Goal: Task Accomplishment & Management: Complete application form

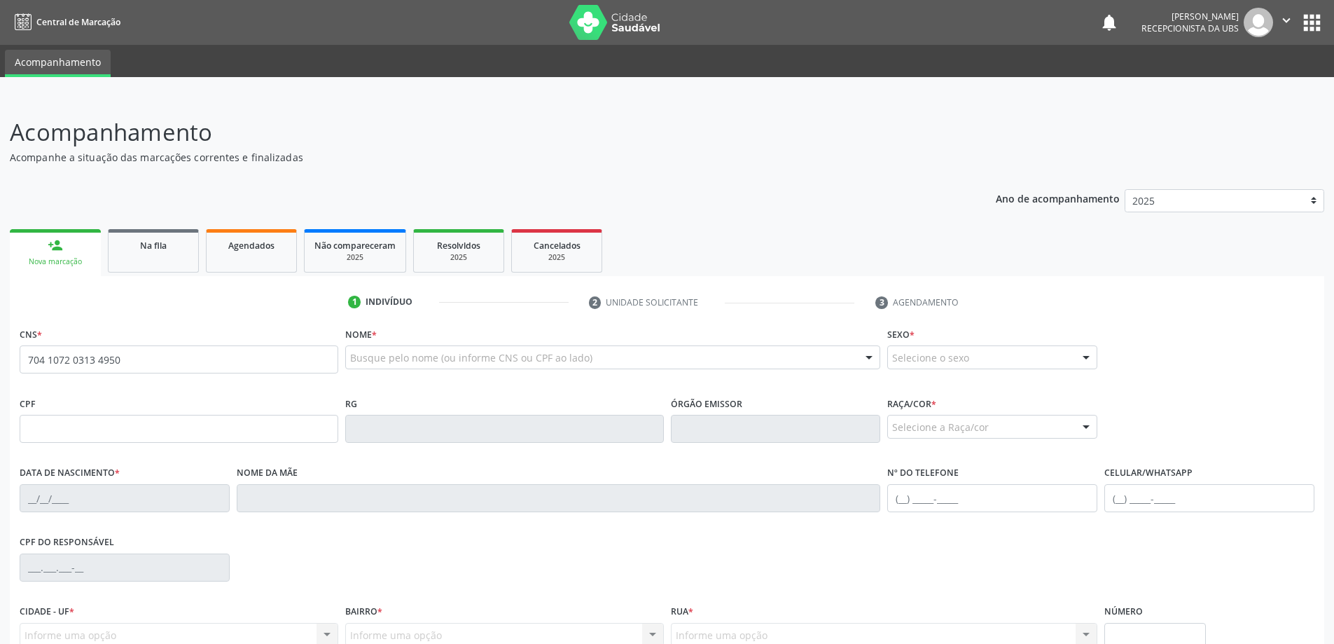
type input "704 1072 0313 4950"
type input "152.312.644-23"
type input "[DATE]"
type input "[PERSON_NAME]"
type input "[PHONE_NUMBER]"
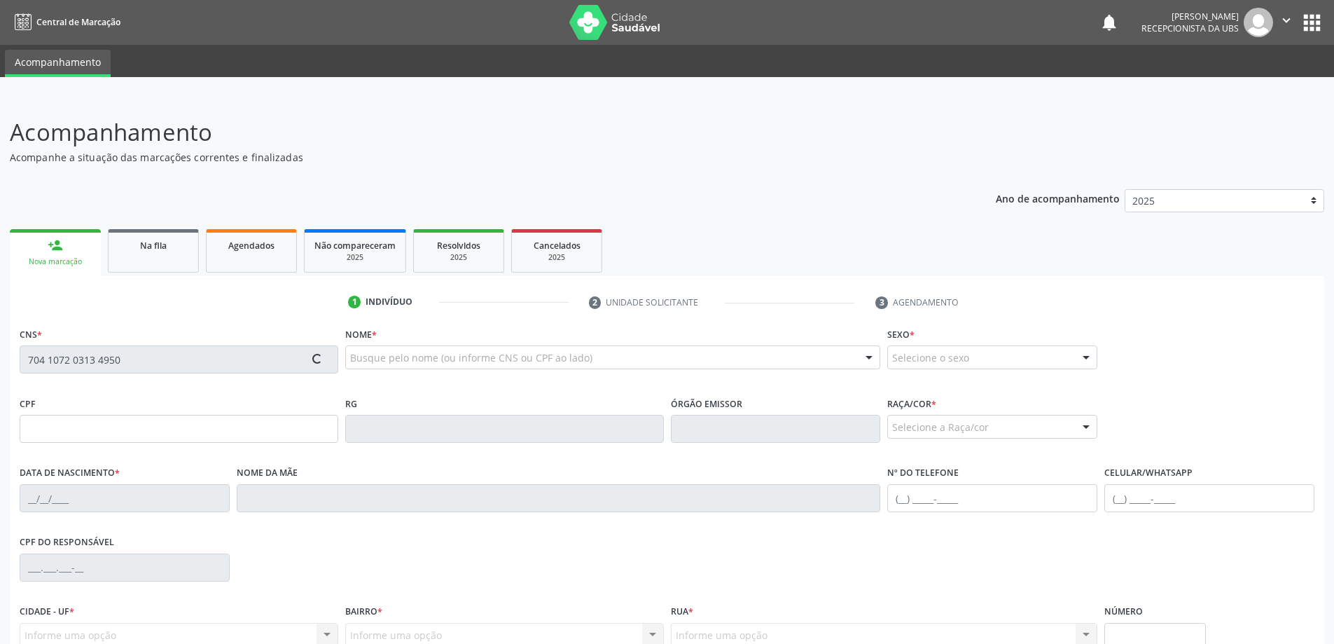
type input "689"
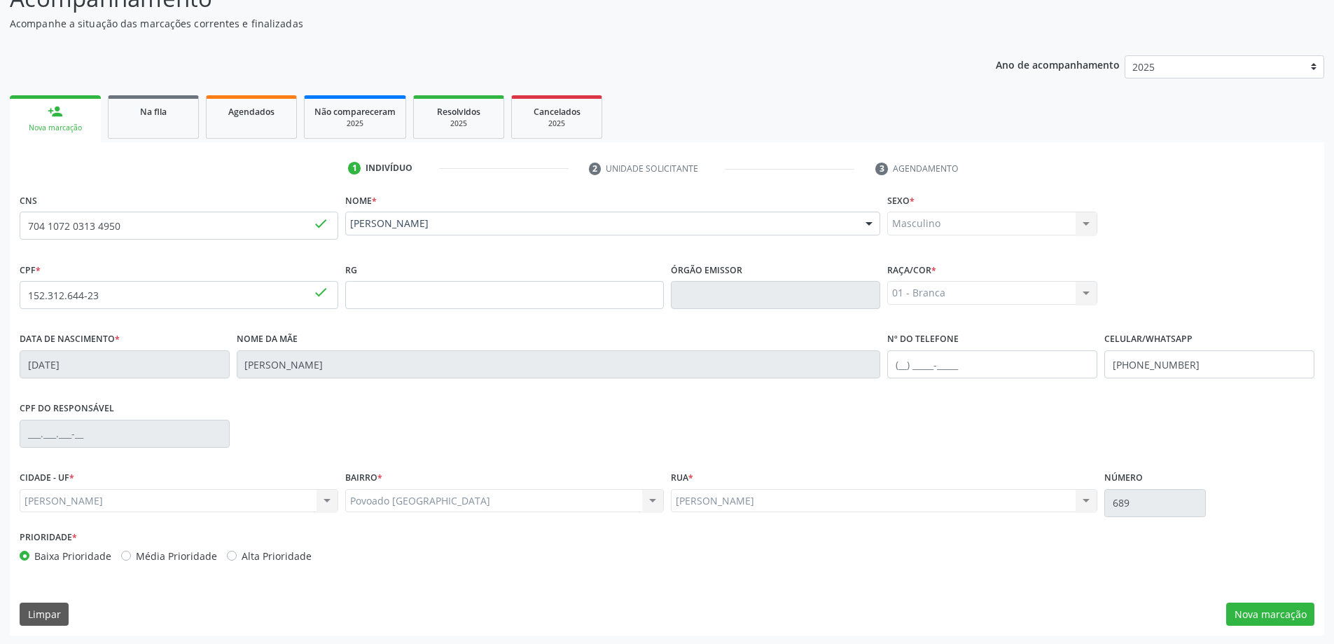
scroll to position [135, 0]
click at [1284, 620] on button "Nova marcação" at bounding box center [1270, 613] width 88 height 24
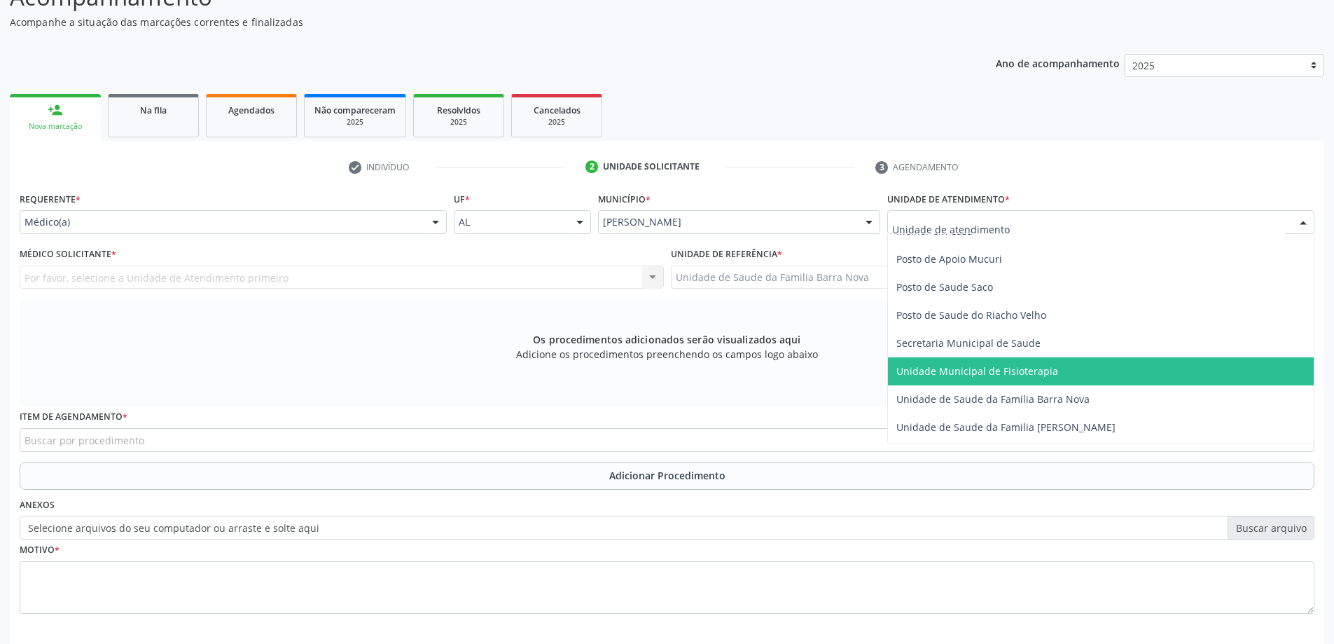
scroll to position [630, 0]
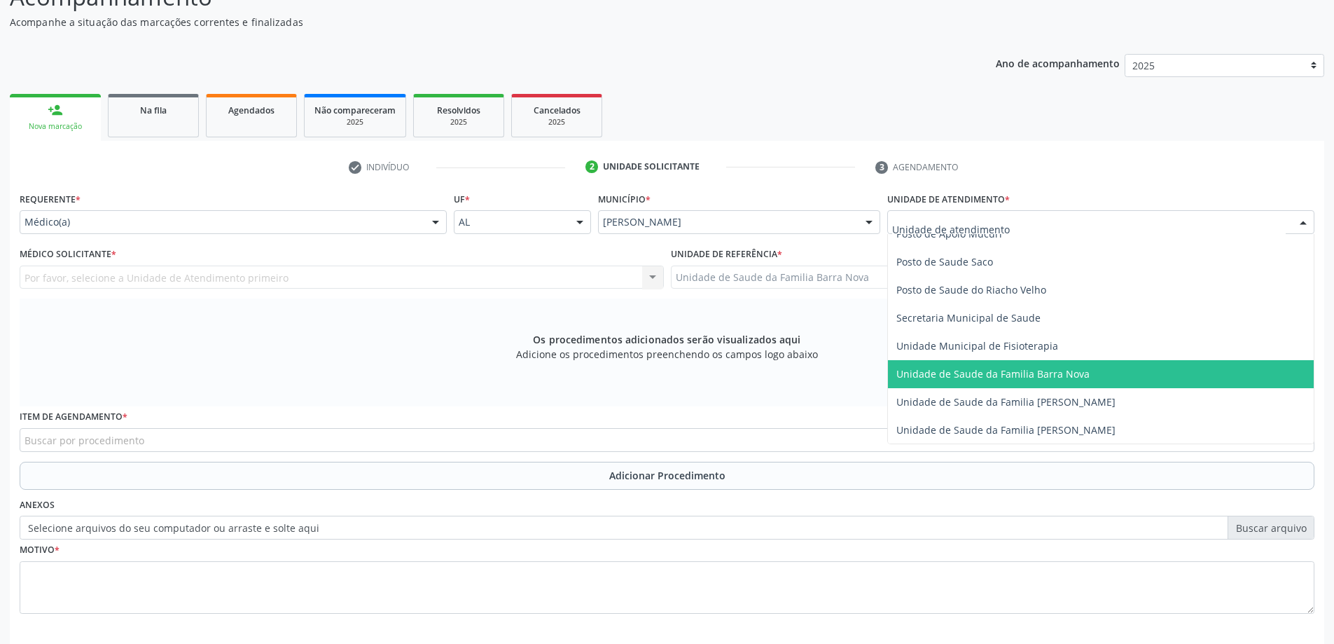
click at [1066, 379] on span "Unidade de Saude da Familia Barra Nova" at bounding box center [992, 373] width 193 height 13
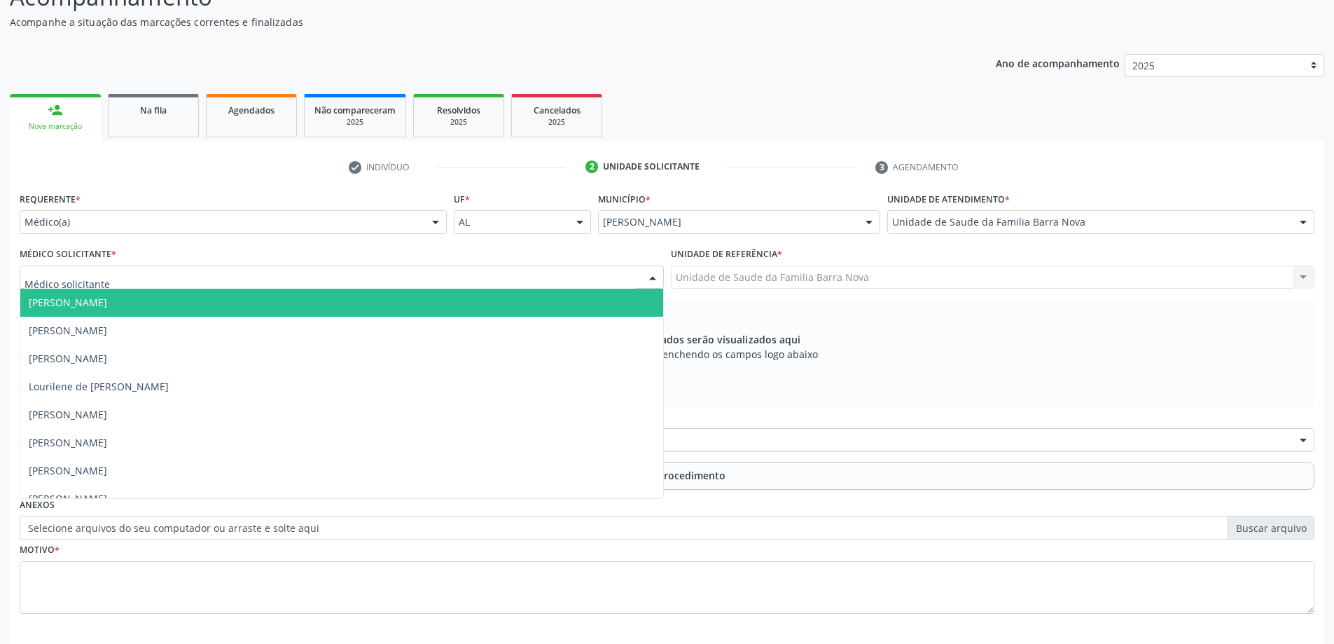
click at [384, 281] on div at bounding box center [342, 277] width 644 height 24
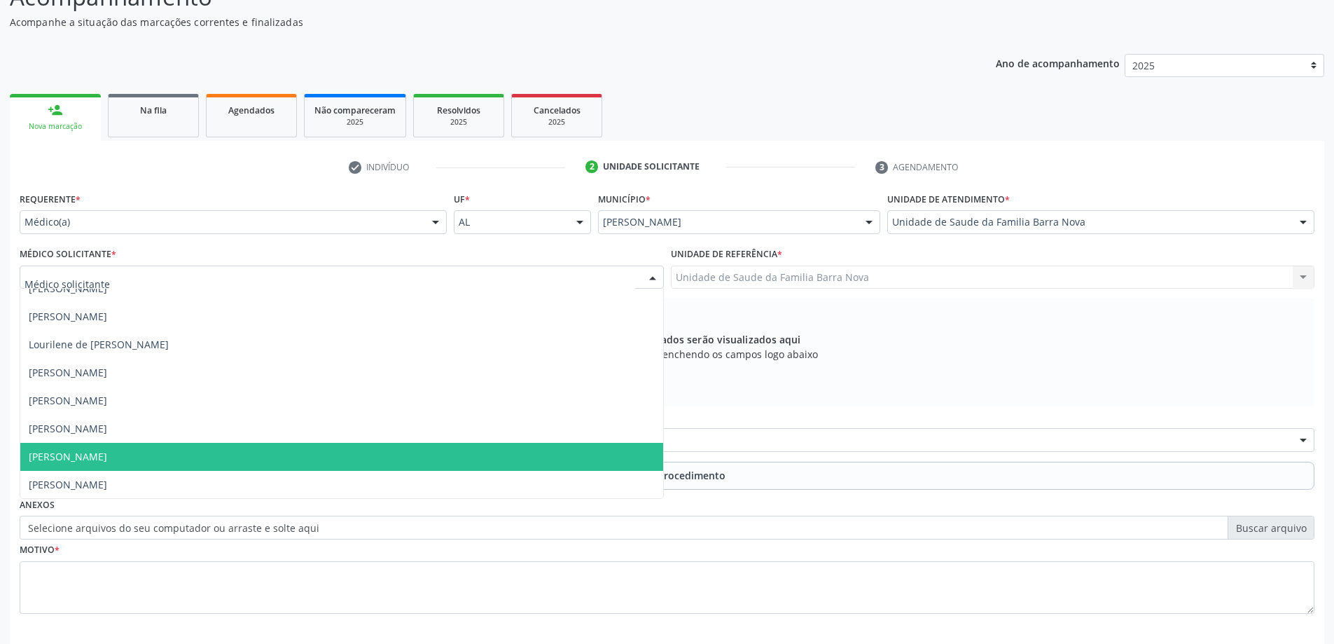
scroll to position [43, 0]
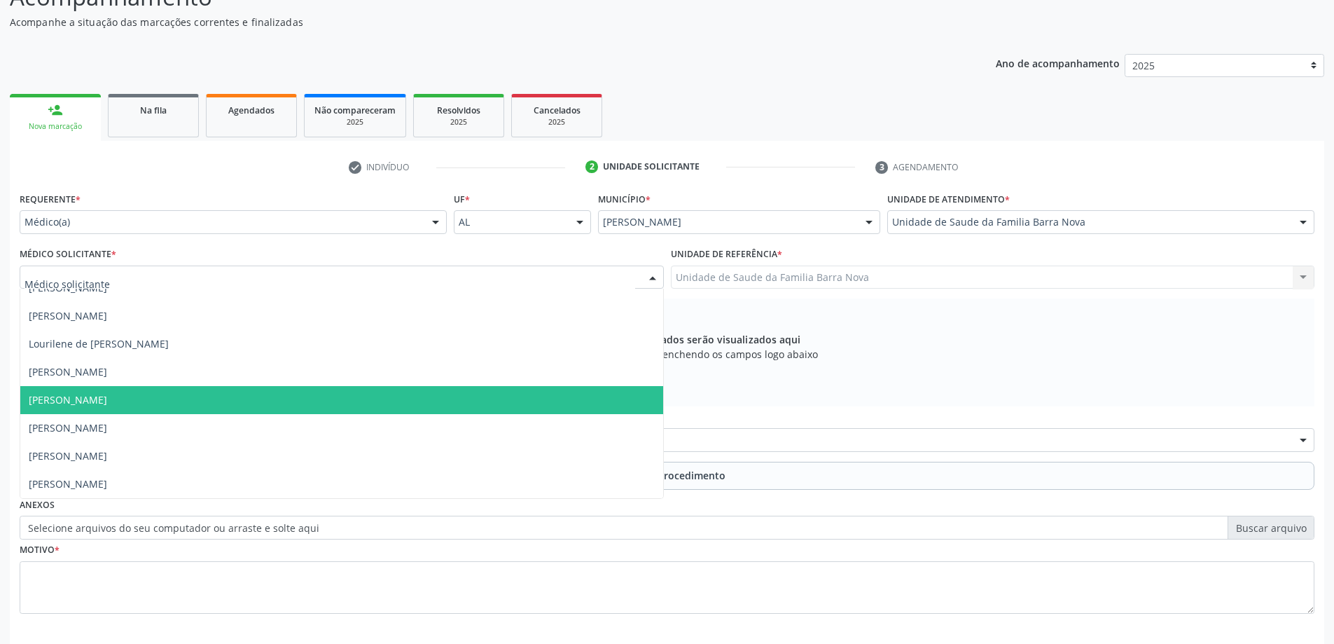
click at [334, 405] on span "[PERSON_NAME]" at bounding box center [341, 400] width 643 height 28
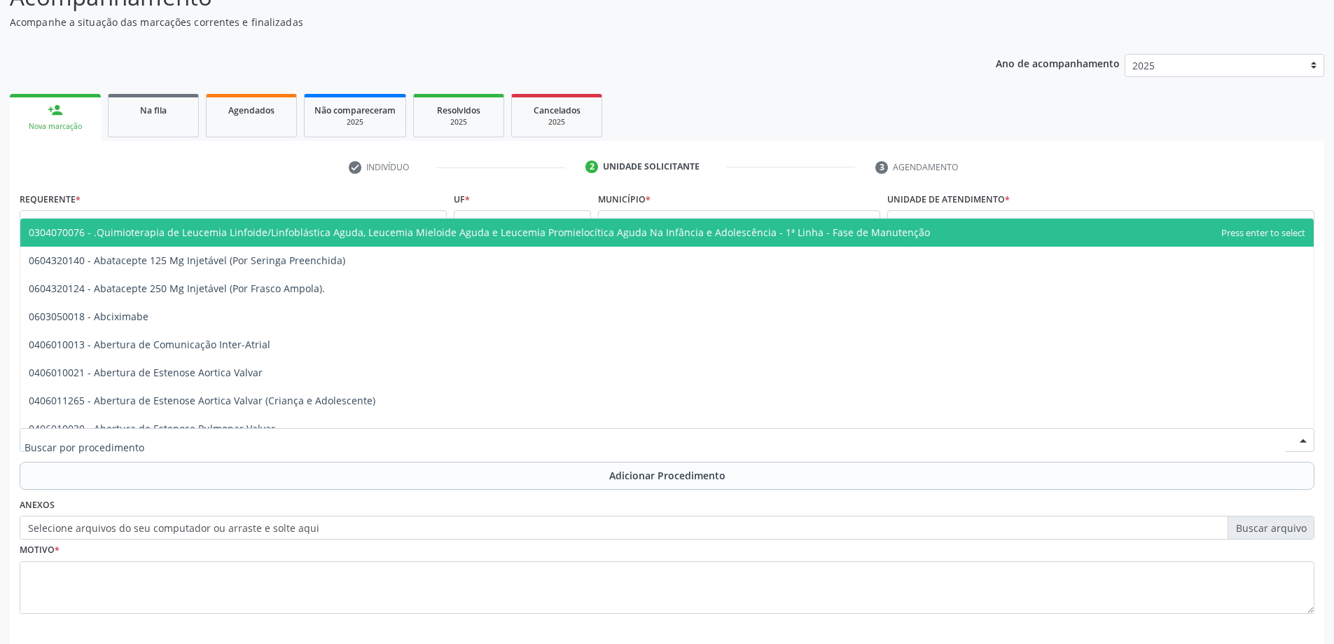
click at [340, 443] on div at bounding box center [667, 440] width 1295 height 24
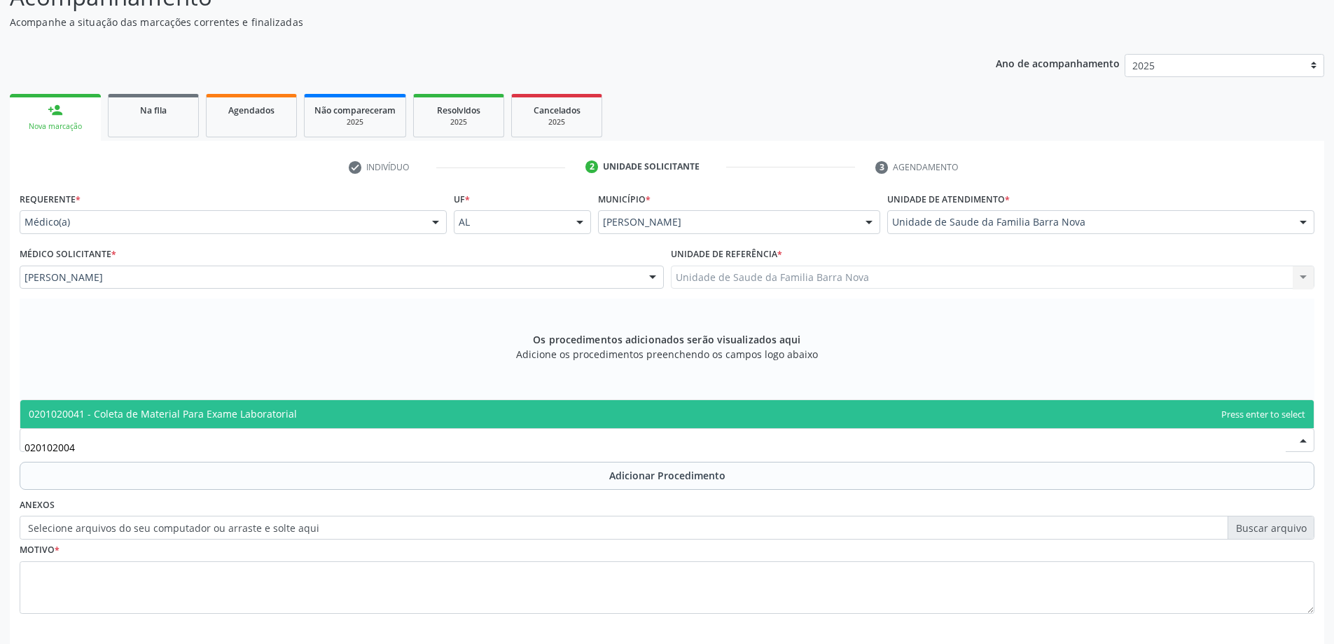
type input "0201020041"
click at [492, 419] on span "0201020041 - Coleta de Material Para Exame Laboratorial" at bounding box center [666, 414] width 1293 height 28
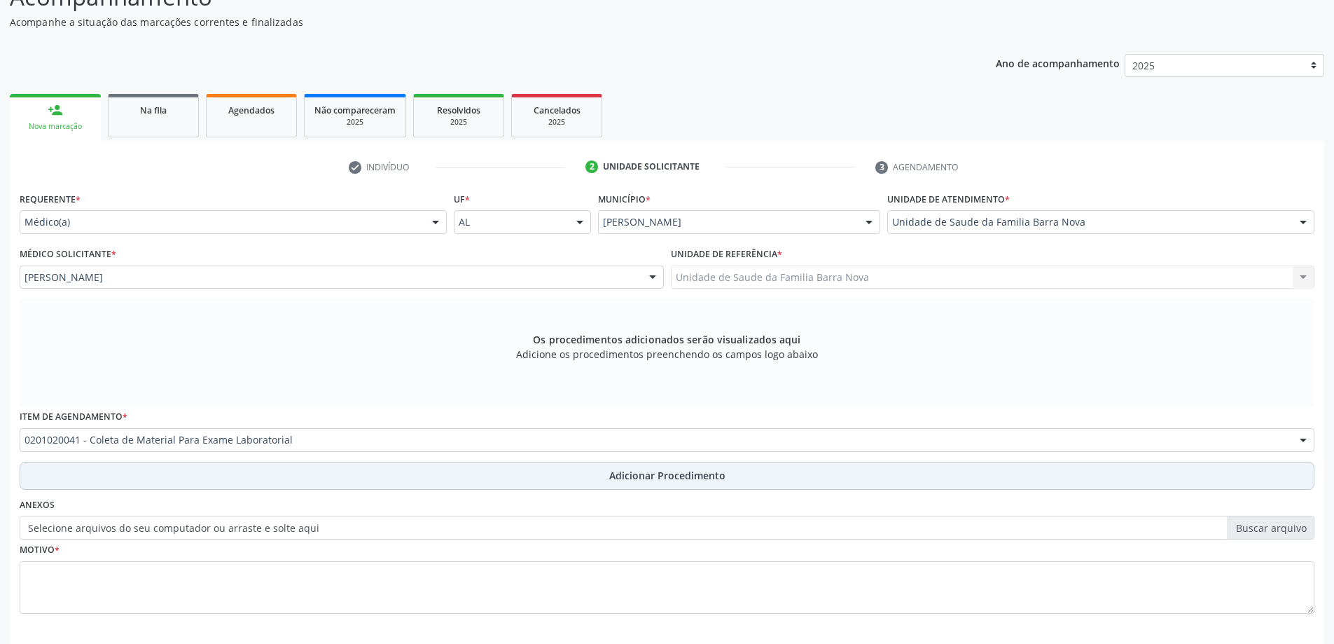
click at [537, 475] on button "Adicionar Procedimento" at bounding box center [667, 475] width 1295 height 28
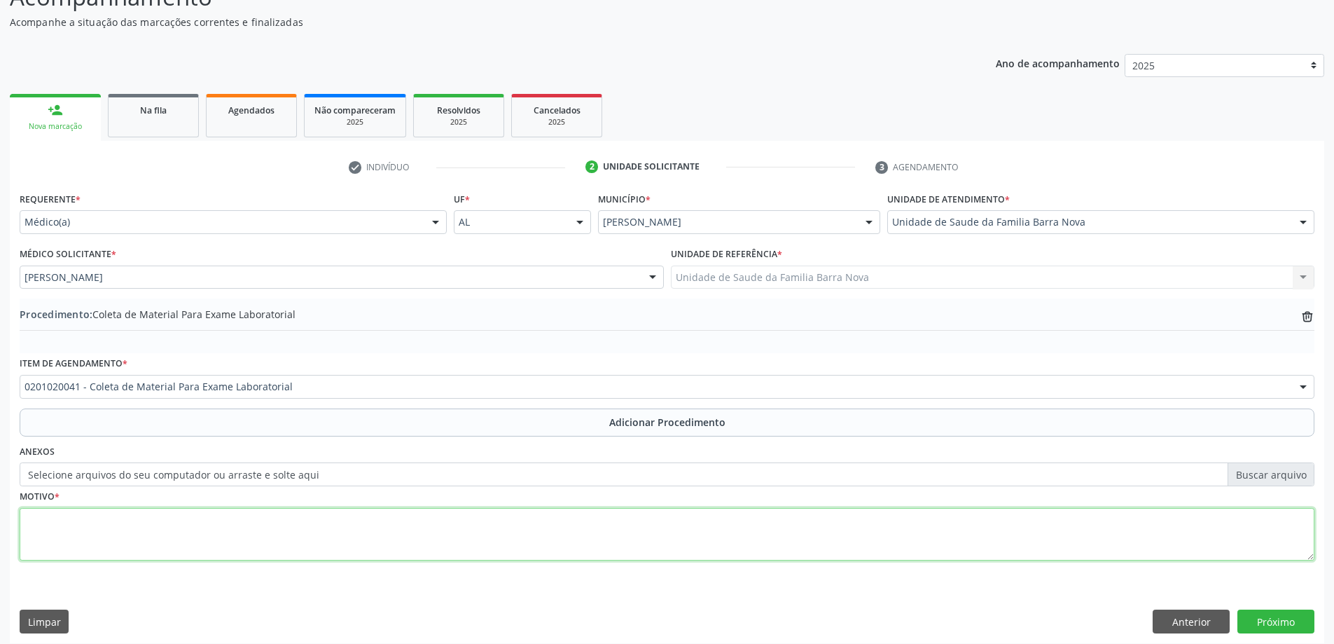
click at [192, 530] on textarea at bounding box center [667, 534] width 1295 height 53
type textarea "[MEDICAL_DATA] 06 dias."
click at [1270, 624] on button "Próximo" at bounding box center [1275, 621] width 77 height 24
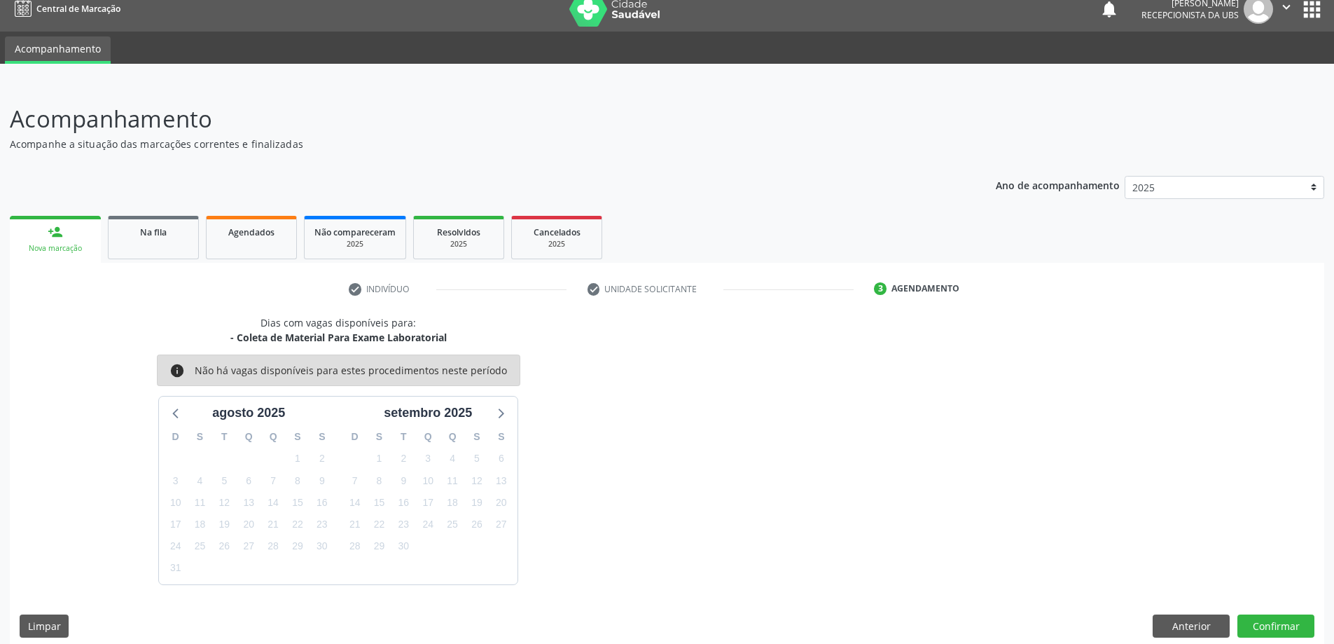
scroll to position [27, 0]
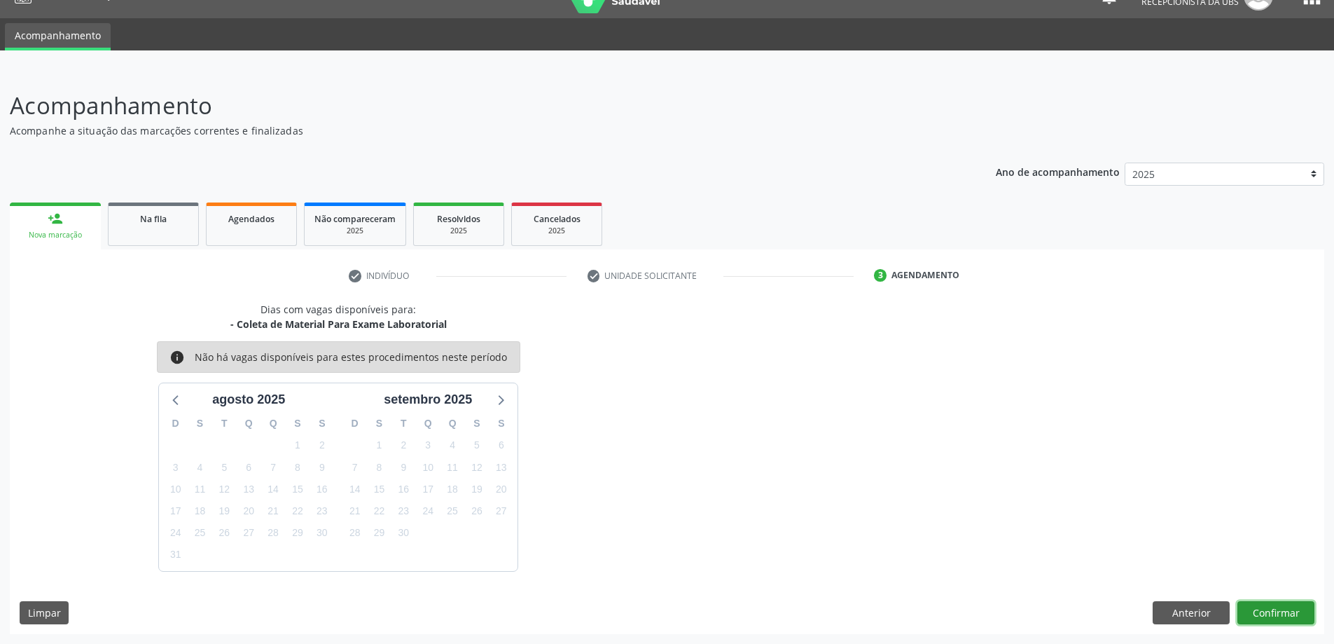
click at [1251, 613] on button "Confirmar" at bounding box center [1275, 613] width 77 height 24
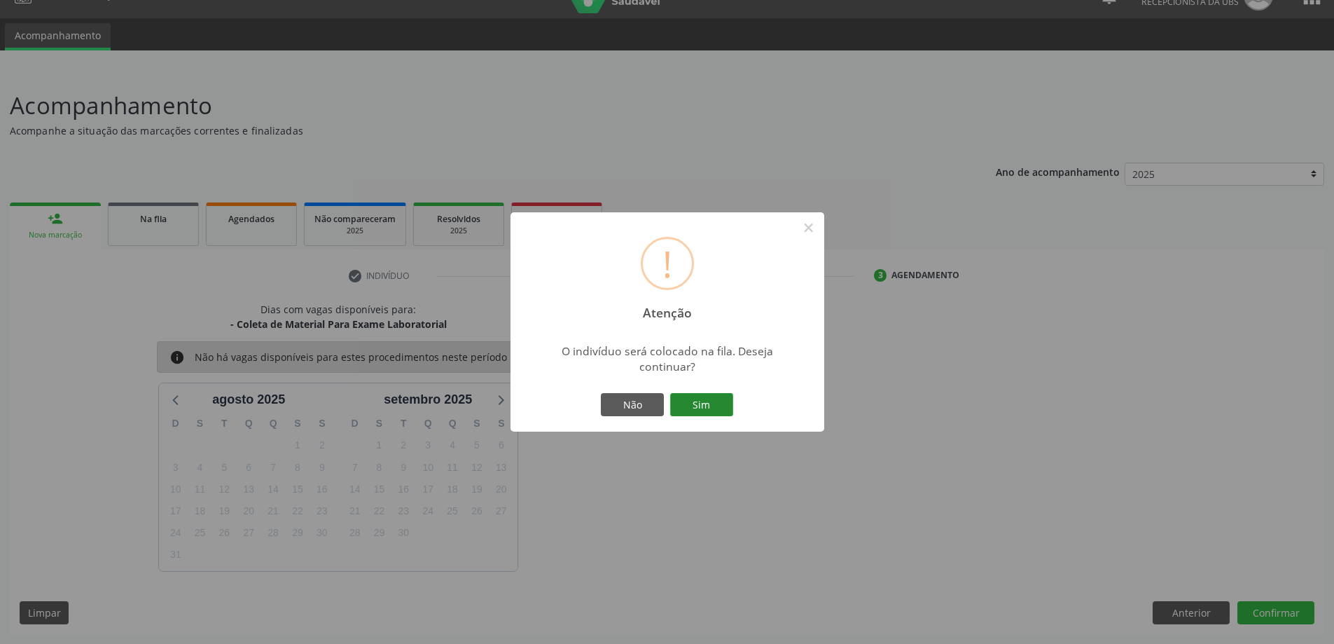
click at [700, 402] on button "Sim" at bounding box center [701, 405] width 63 height 24
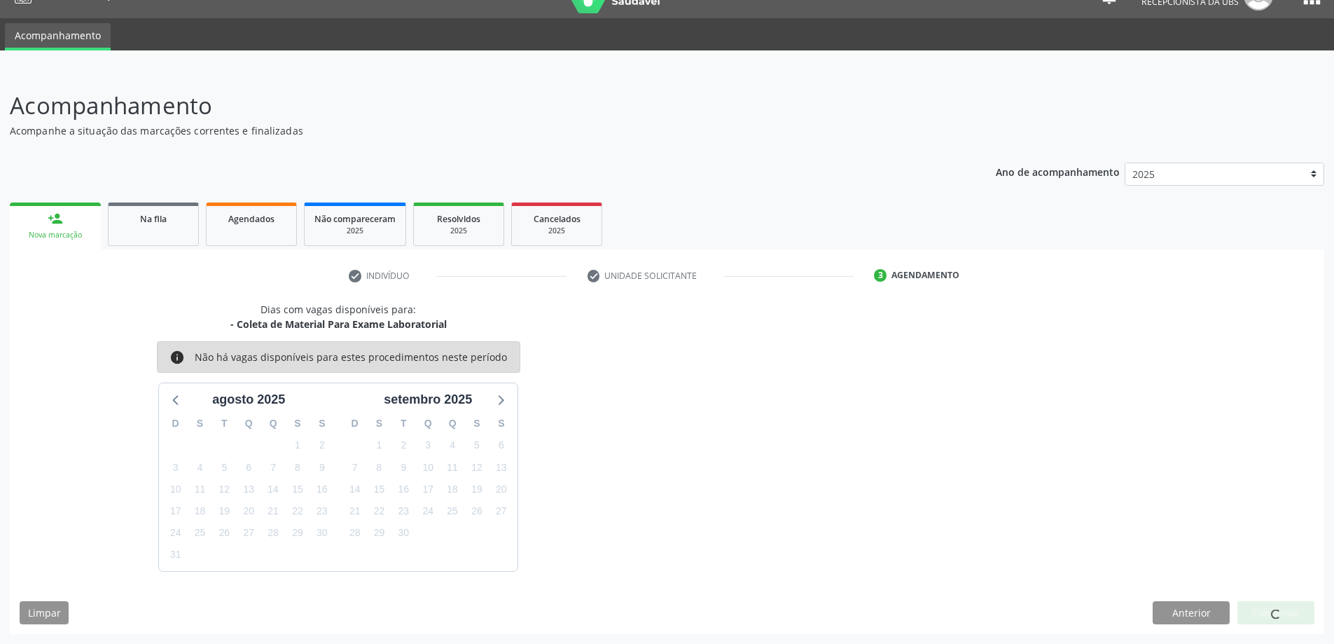
scroll to position [0, 0]
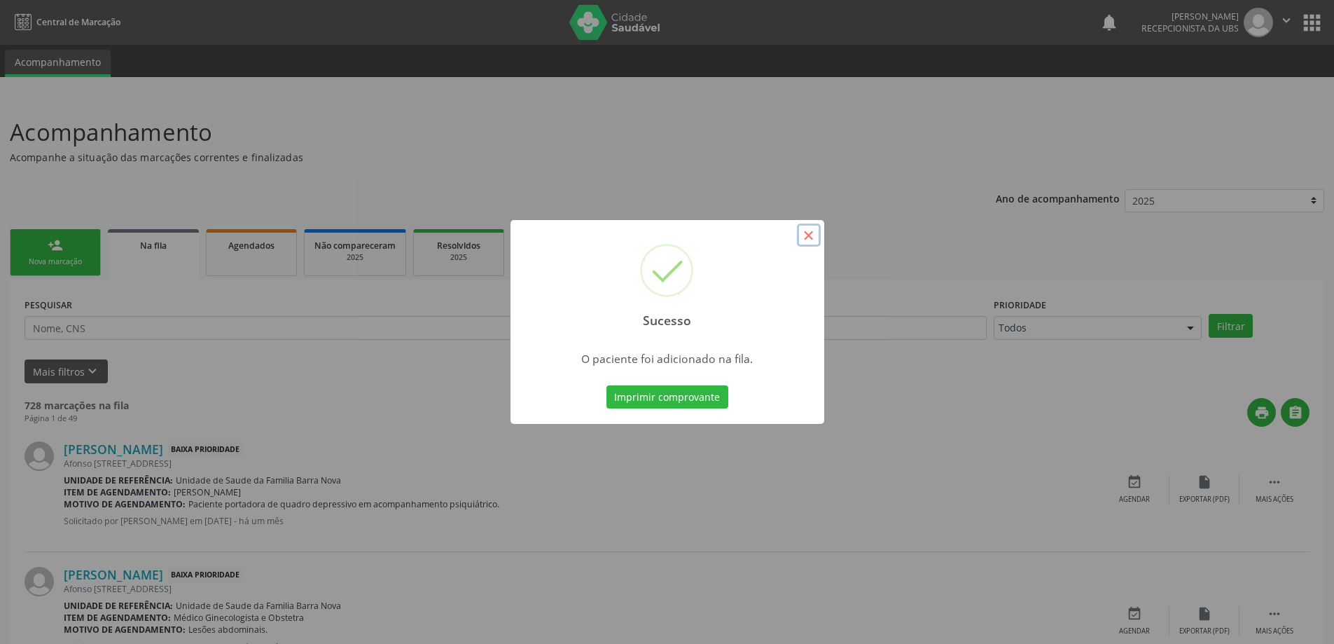
click at [808, 232] on button "×" at bounding box center [809, 235] width 24 height 24
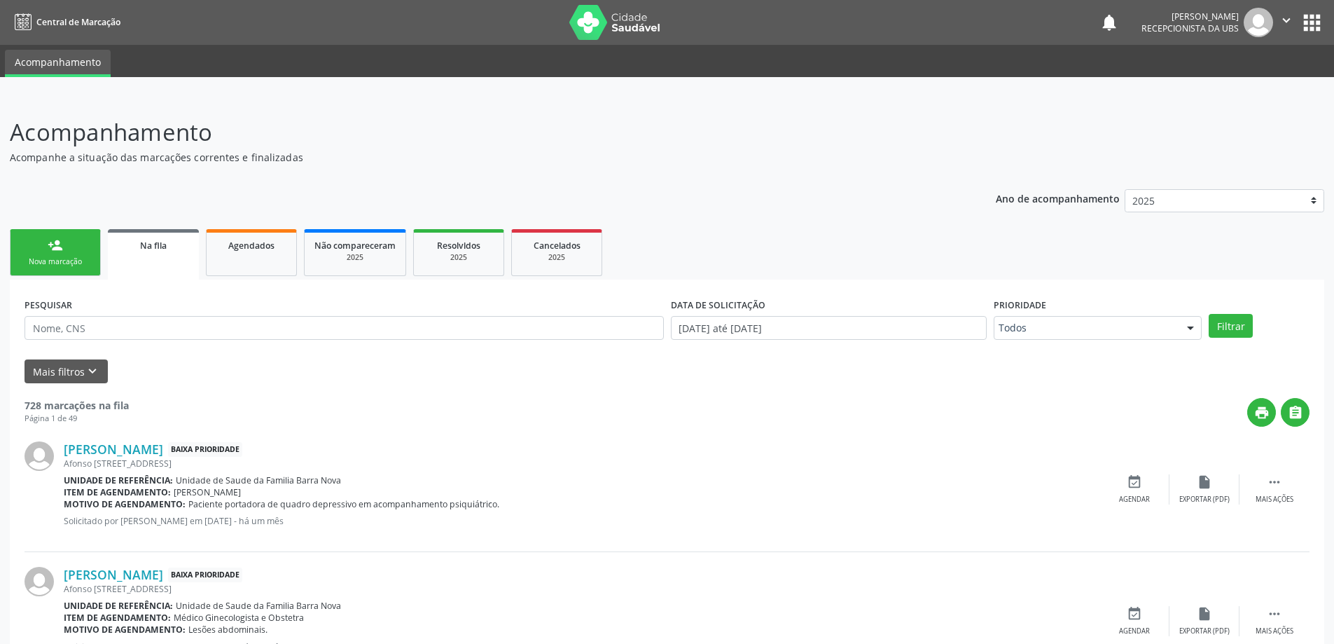
click at [58, 257] on div "Nova marcação" at bounding box center [55, 261] width 70 height 11
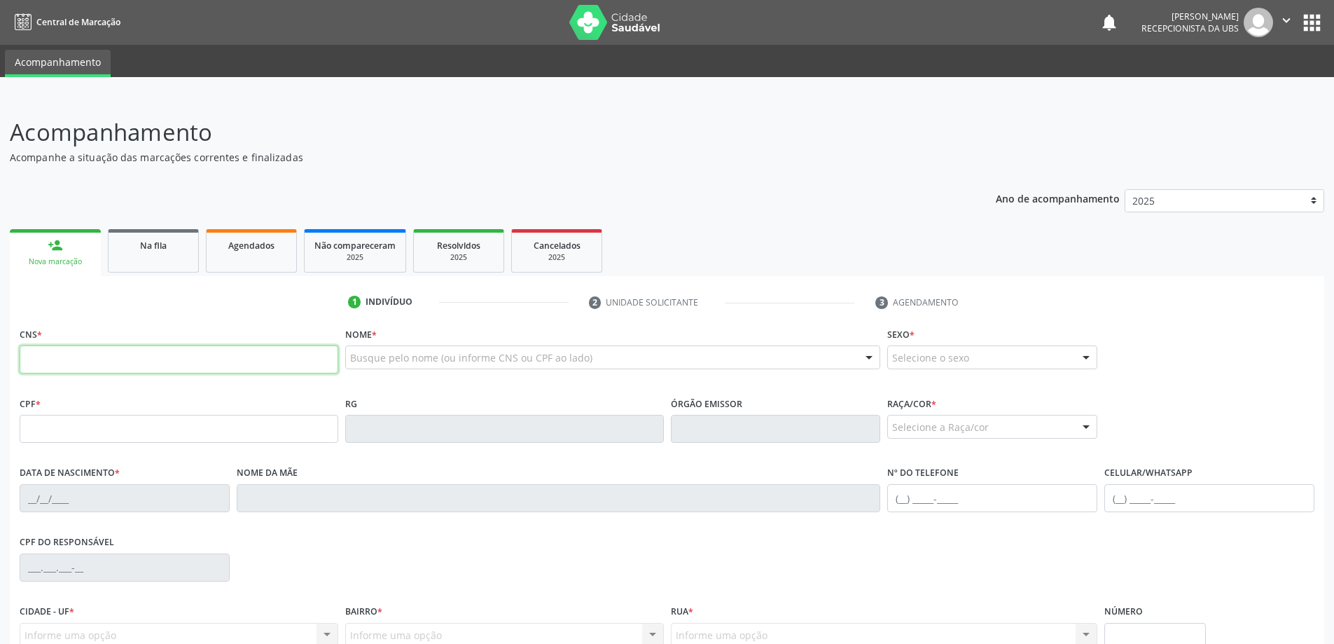
click at [171, 364] on input "text" at bounding box center [179, 359] width 319 height 28
type input "709 2032 8924 6031"
type input "129.388.694-79"
type input "[DATE]"
type input "[PERSON_NAME]"
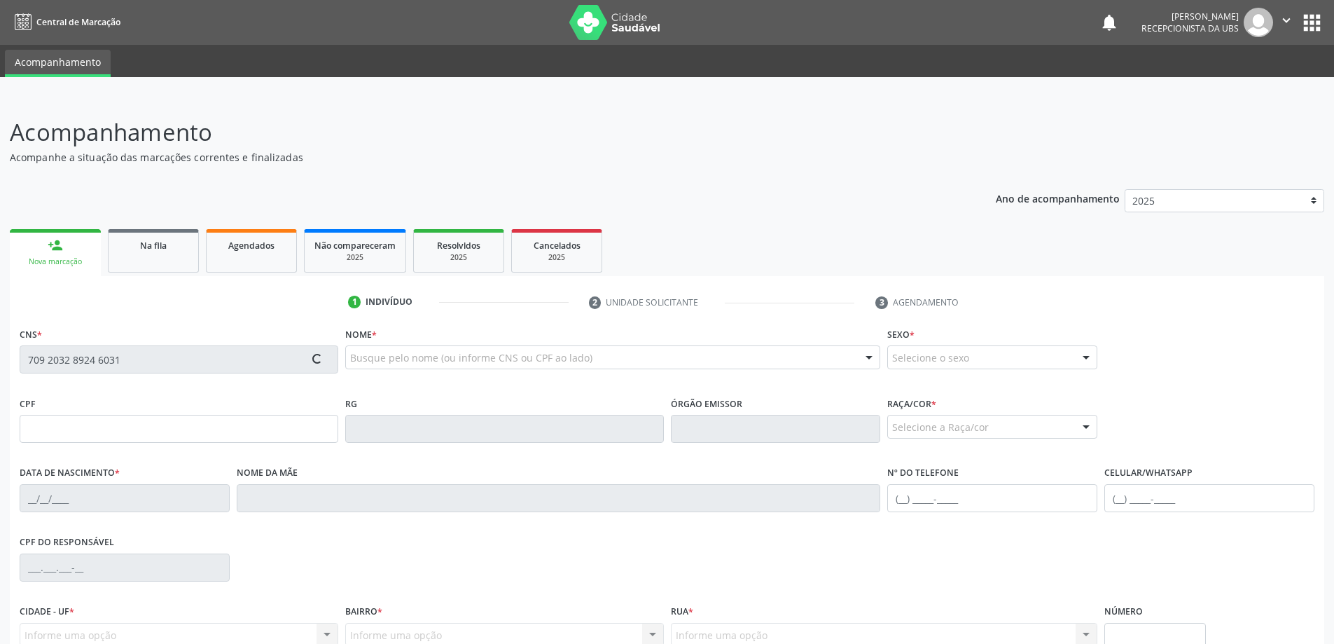
type input "[PHONE_NUMBER]"
type input "135"
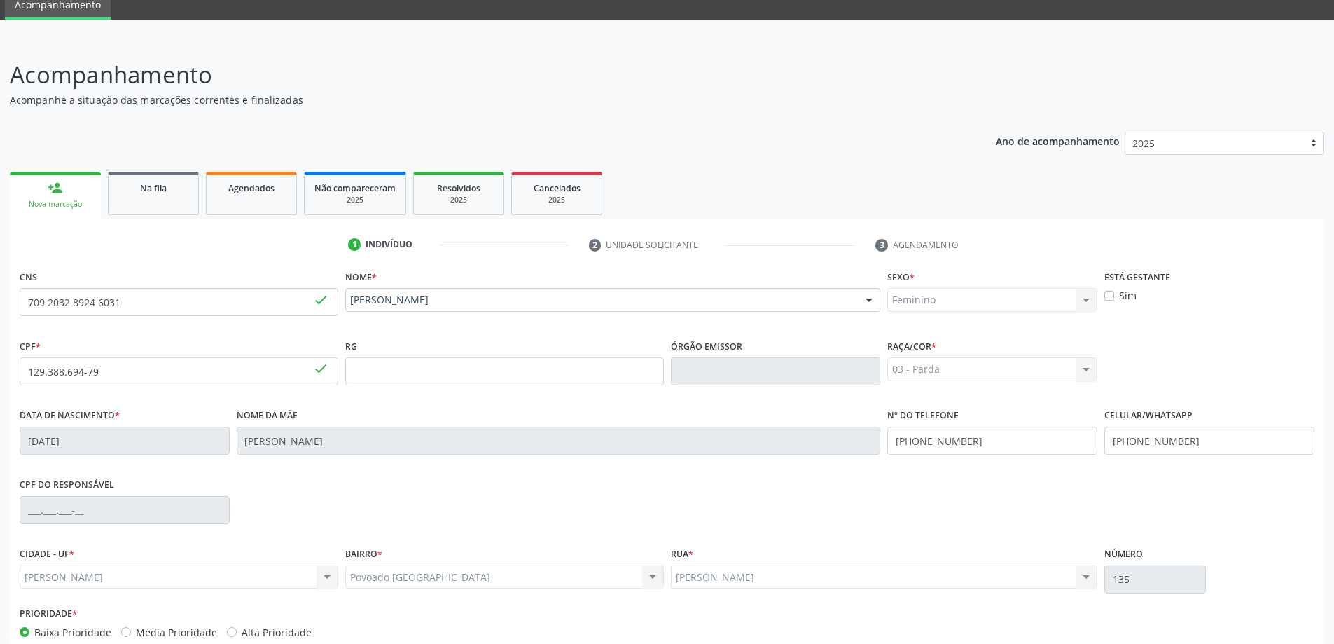
scroll to position [135, 0]
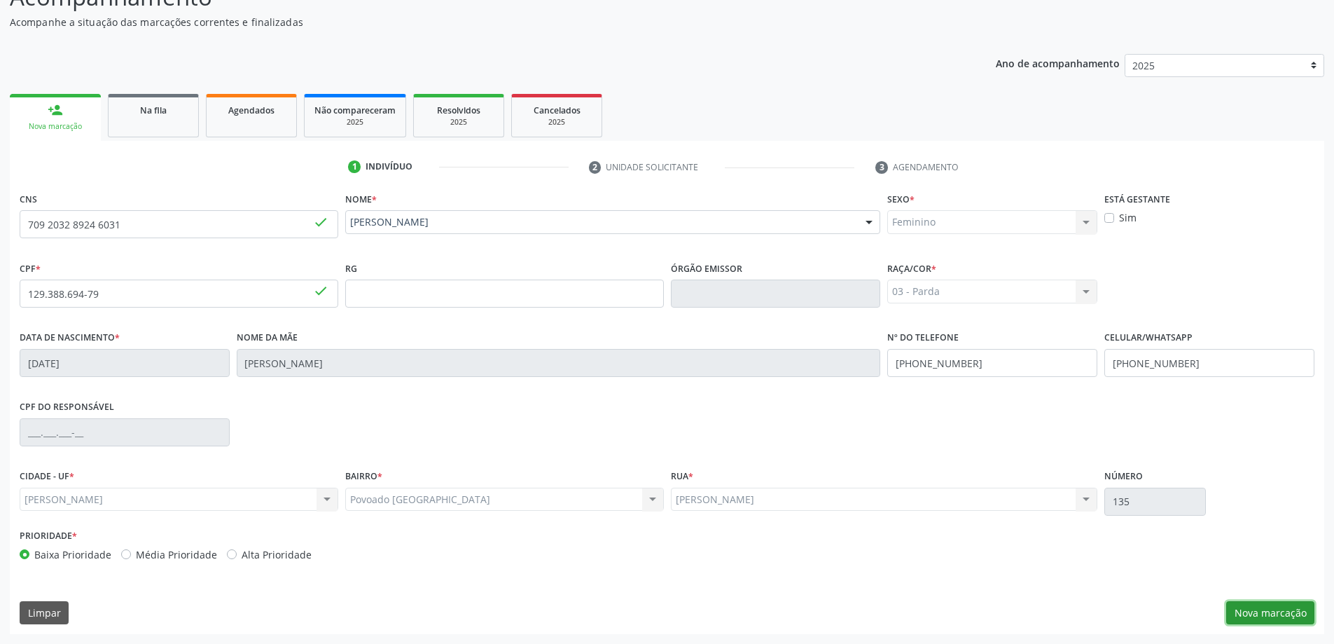
click at [1240, 609] on button "Nova marcação" at bounding box center [1270, 613] width 88 height 24
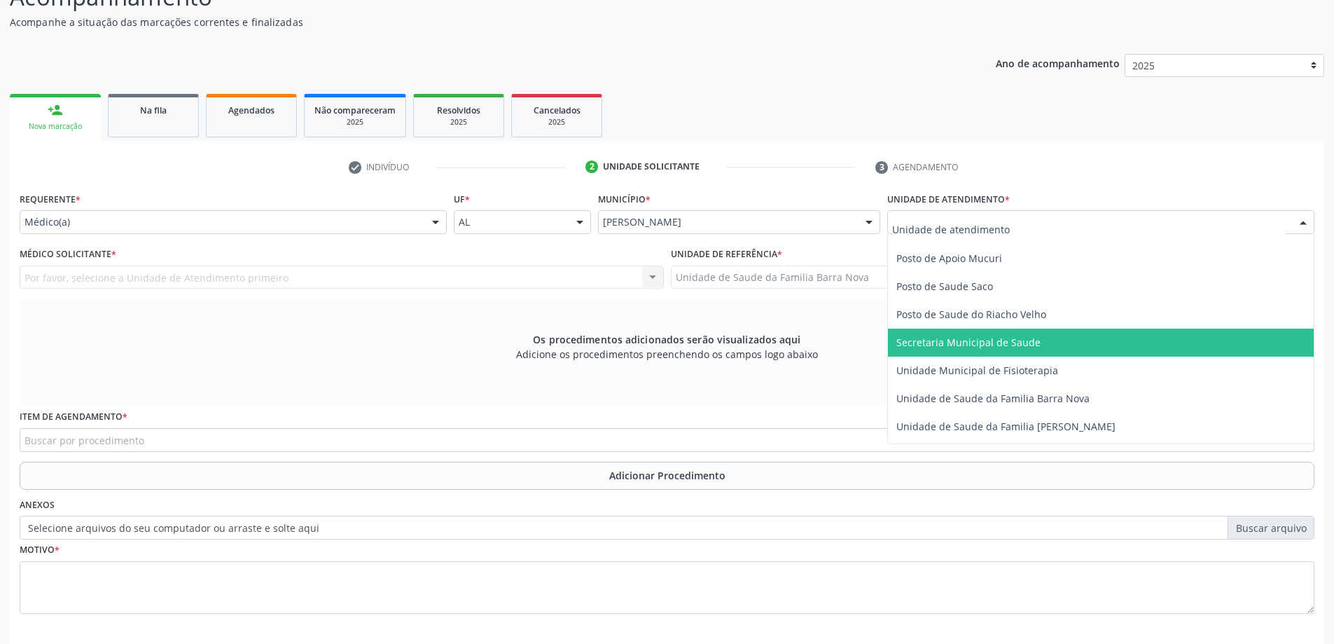
scroll to position [630, 0]
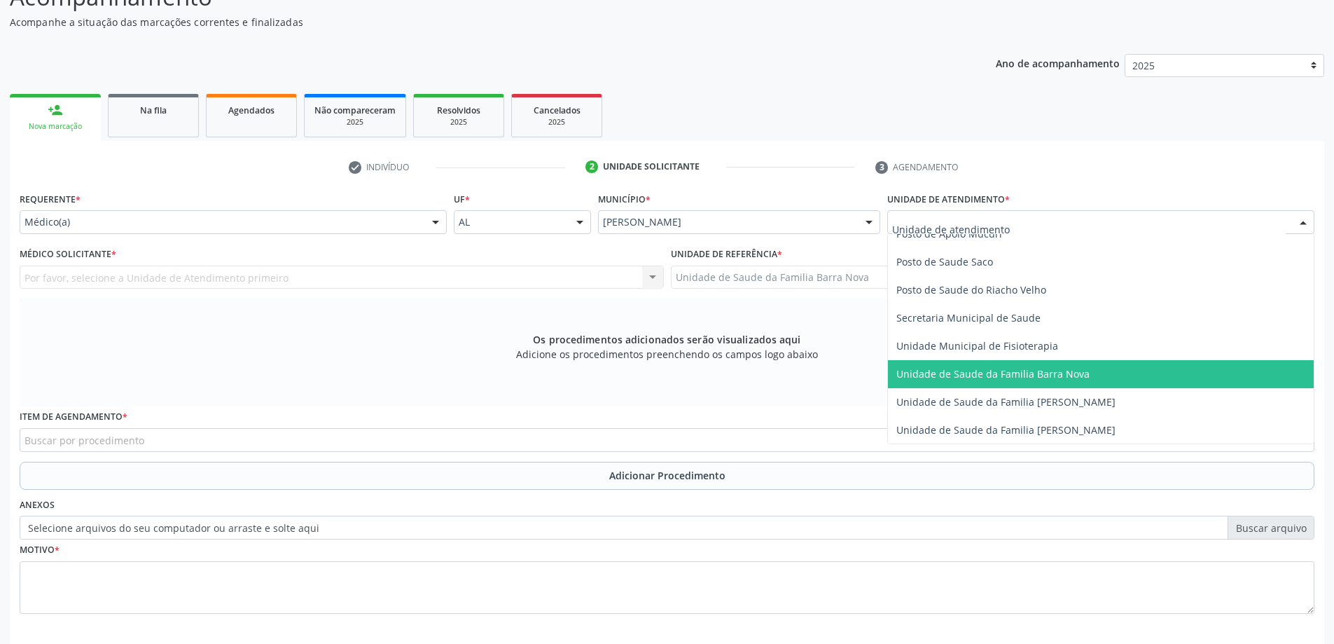
click at [1041, 382] on span "Unidade de Saude da Familia Barra Nova" at bounding box center [1101, 374] width 426 height 28
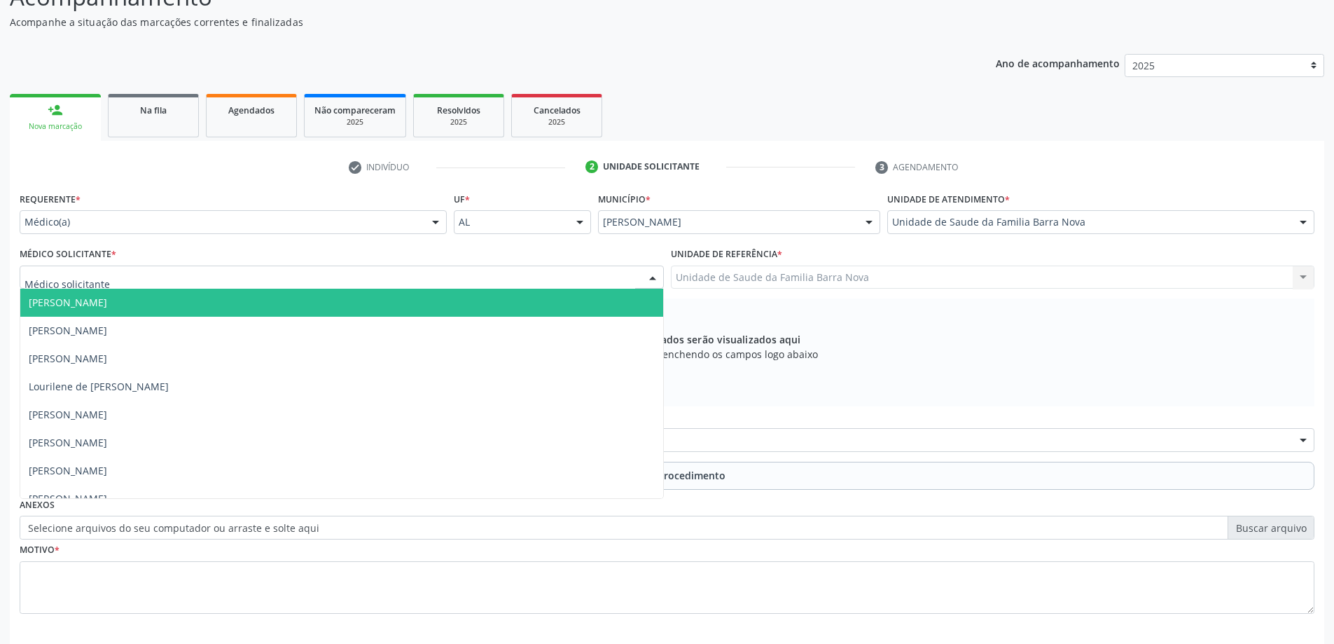
click at [396, 280] on div at bounding box center [342, 277] width 644 height 24
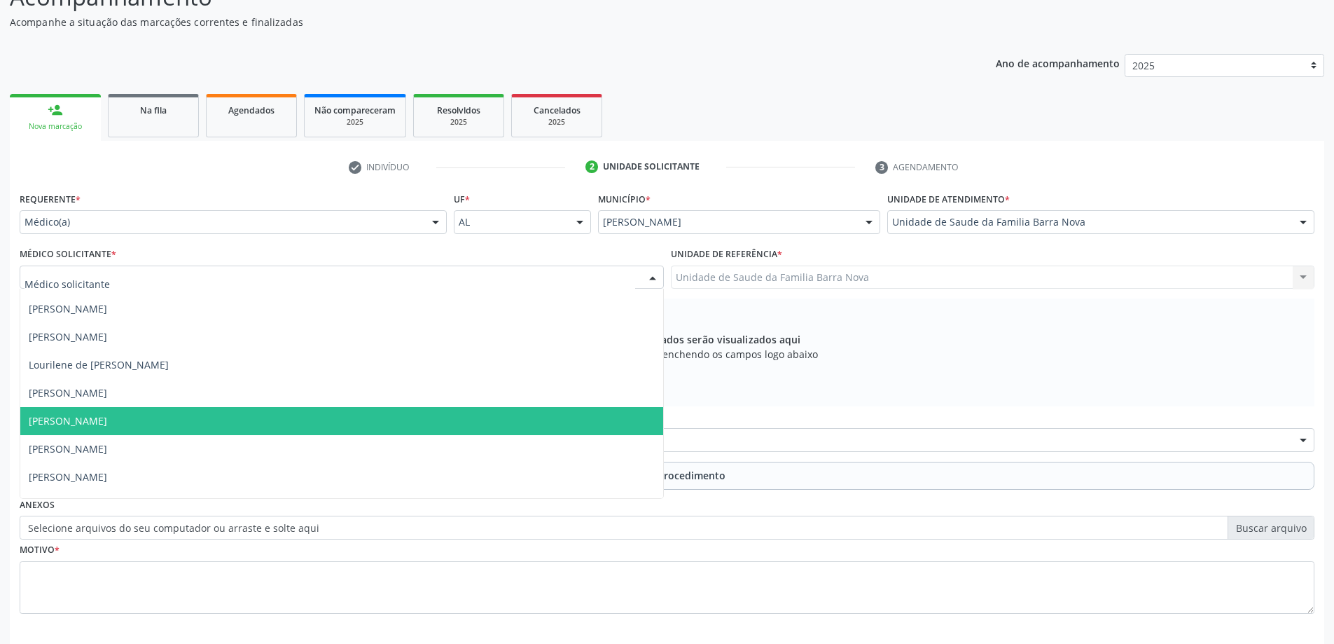
scroll to position [43, 0]
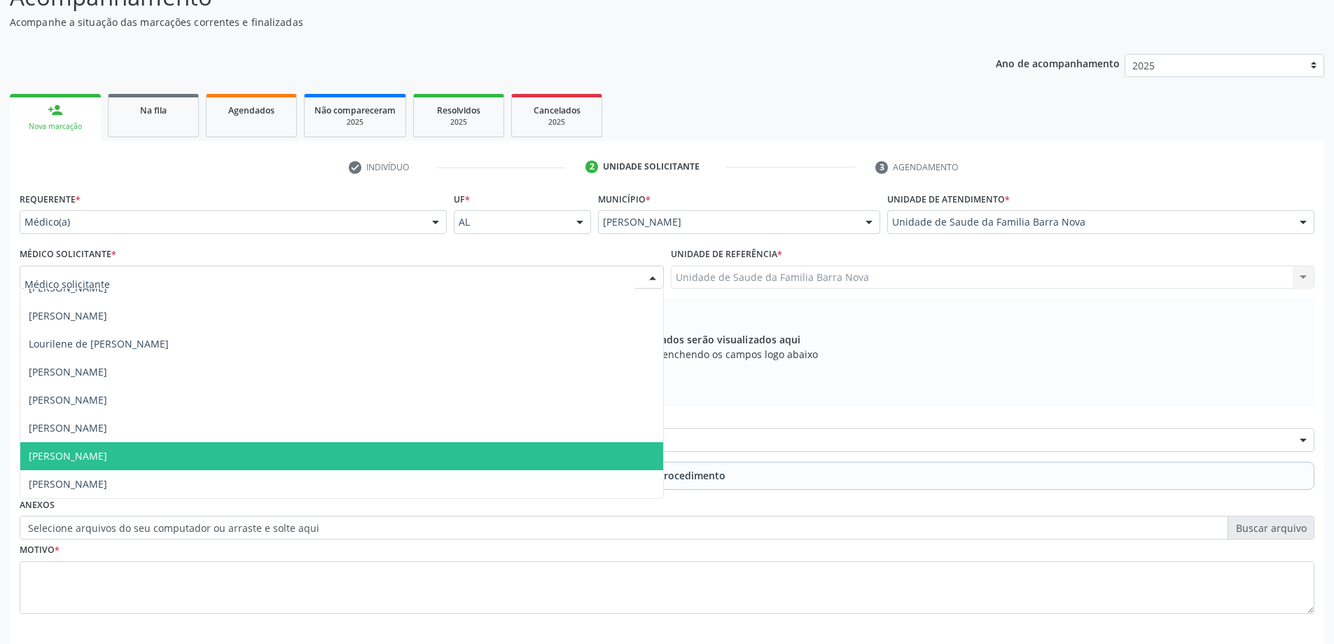
click at [340, 461] on span "[PERSON_NAME]" at bounding box center [341, 456] width 643 height 28
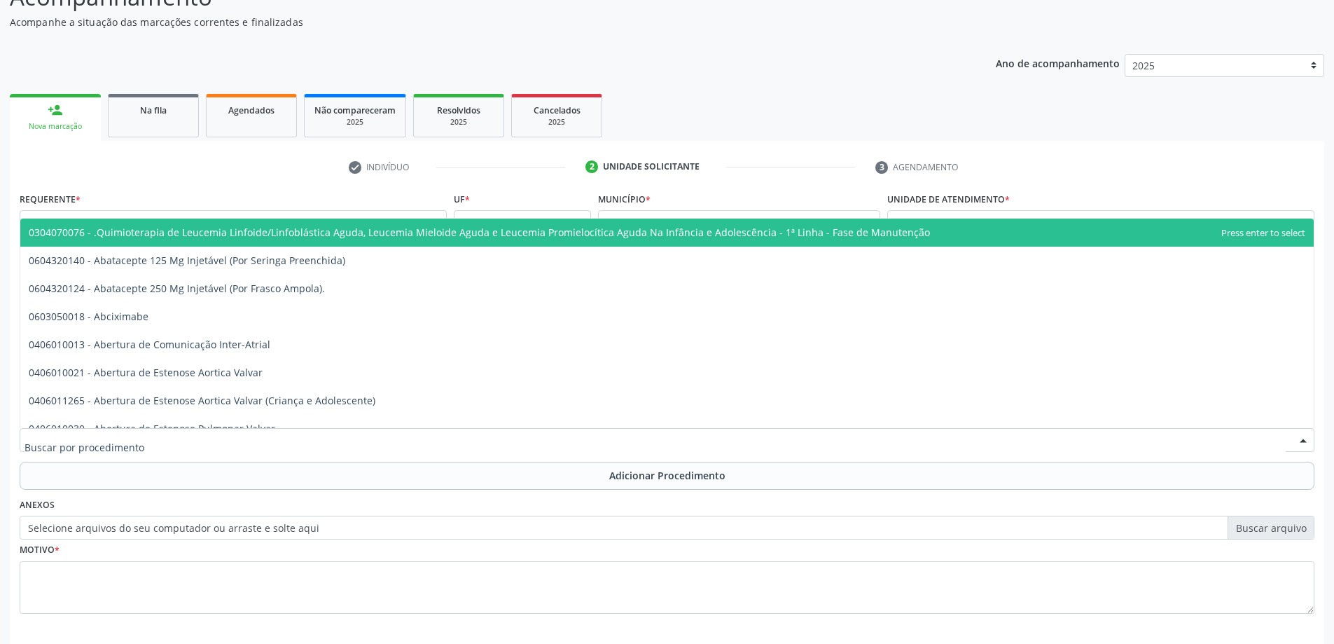
click at [368, 440] on div at bounding box center [667, 440] width 1295 height 24
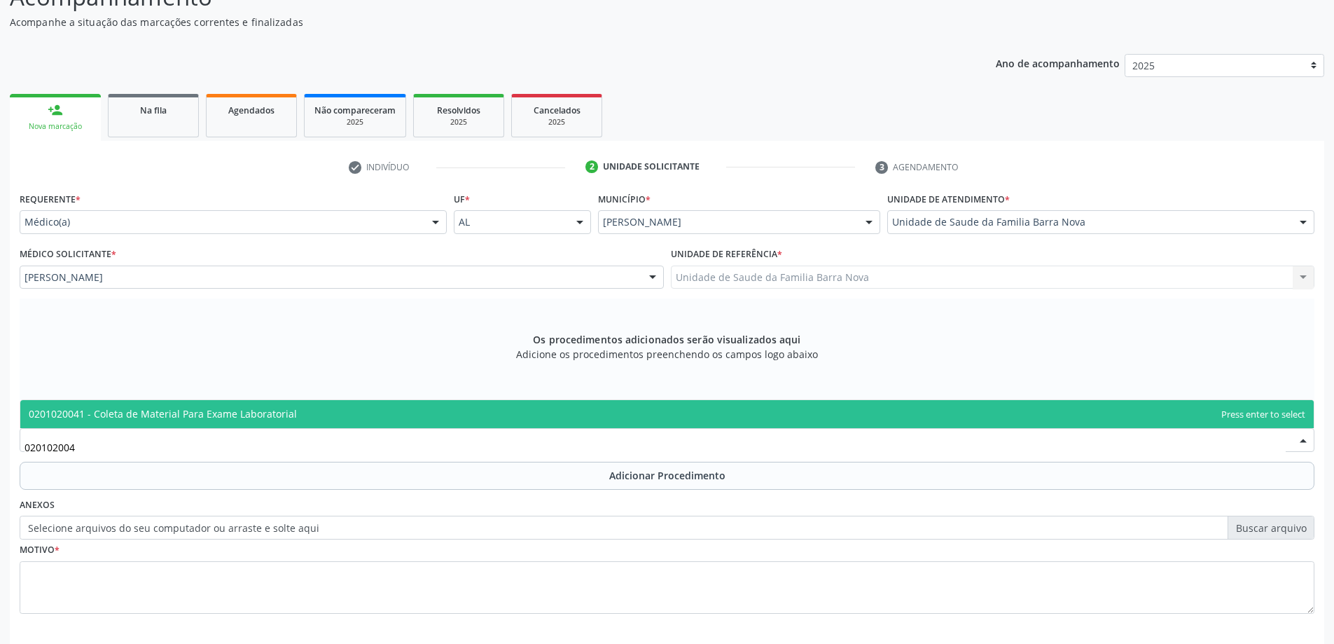
type input "0201020041"
click at [418, 409] on span "0201020041 - Coleta de Material Para Exame Laboratorial" at bounding box center [666, 414] width 1293 height 28
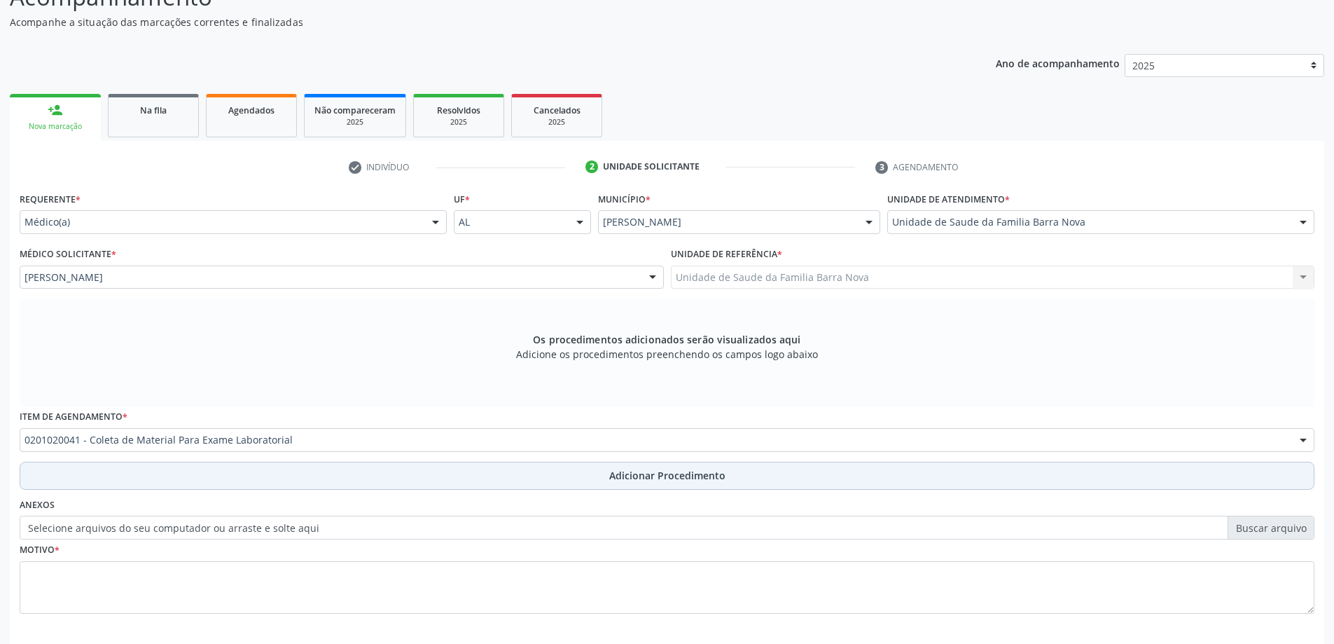
click at [619, 473] on span "Adicionar Procedimento" at bounding box center [667, 475] width 116 height 15
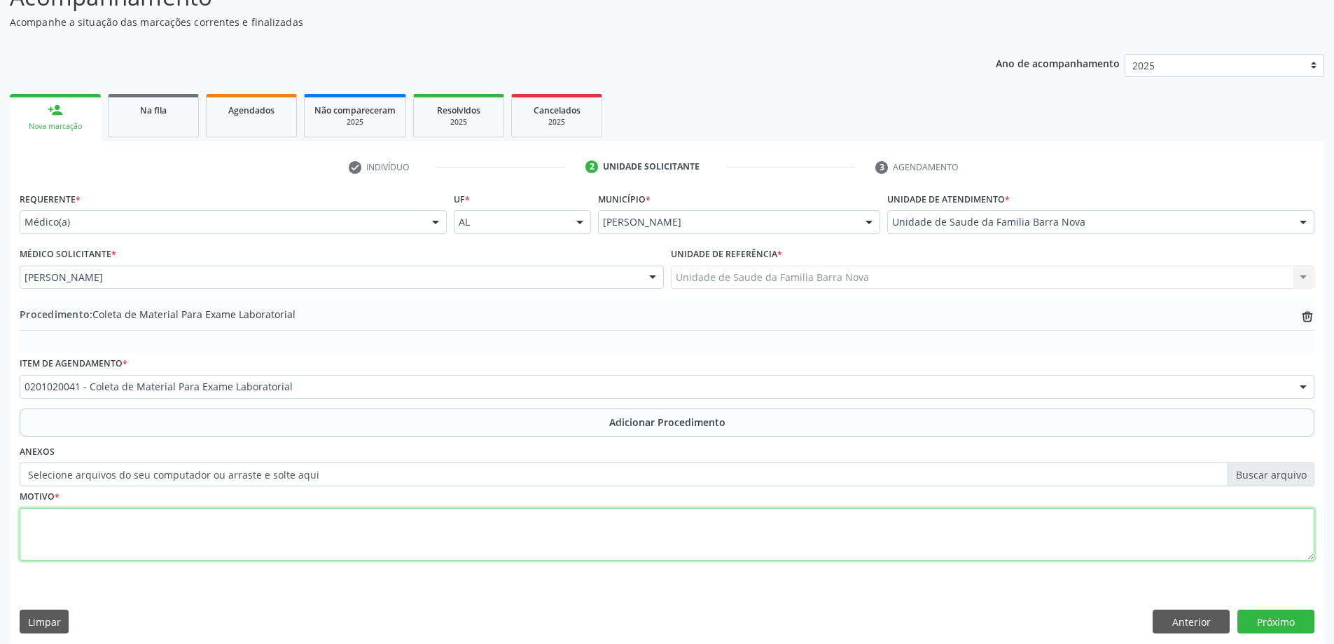
click at [328, 529] on textarea at bounding box center [667, 534] width 1295 height 53
type textarea "Tontura."
click at [1278, 623] on button "Próximo" at bounding box center [1275, 621] width 77 height 24
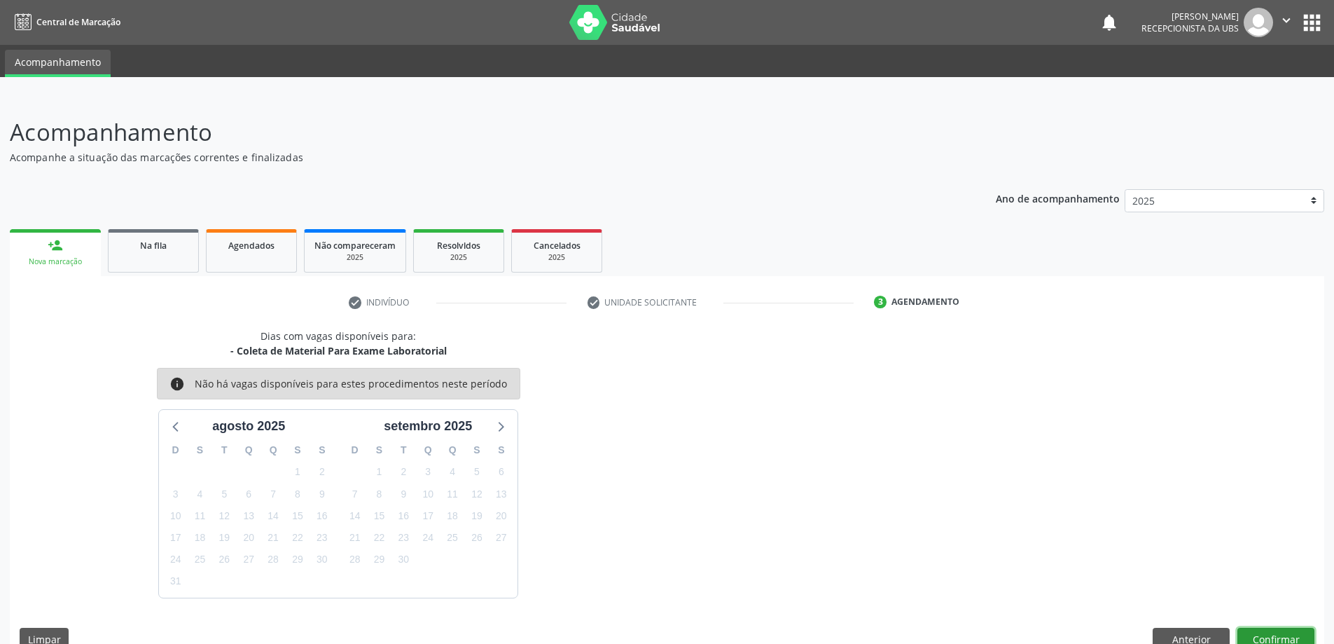
click at [1293, 639] on button "Confirmar" at bounding box center [1275, 639] width 77 height 24
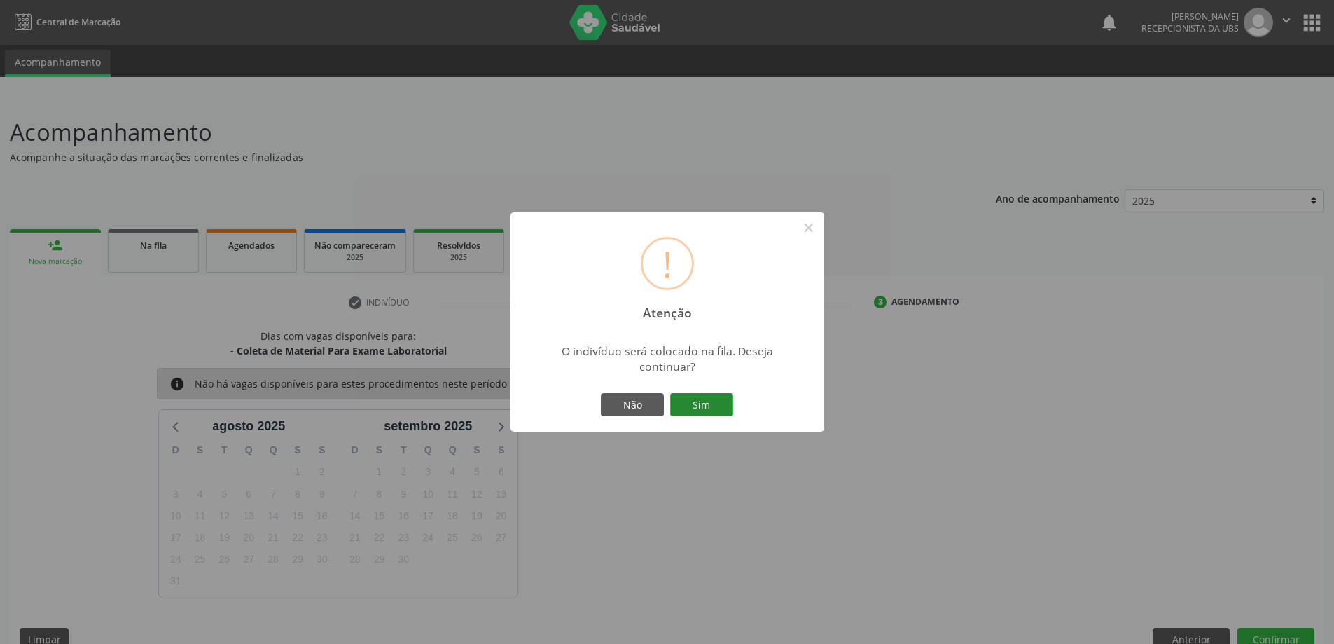
click at [703, 401] on button "Sim" at bounding box center [701, 405] width 63 height 24
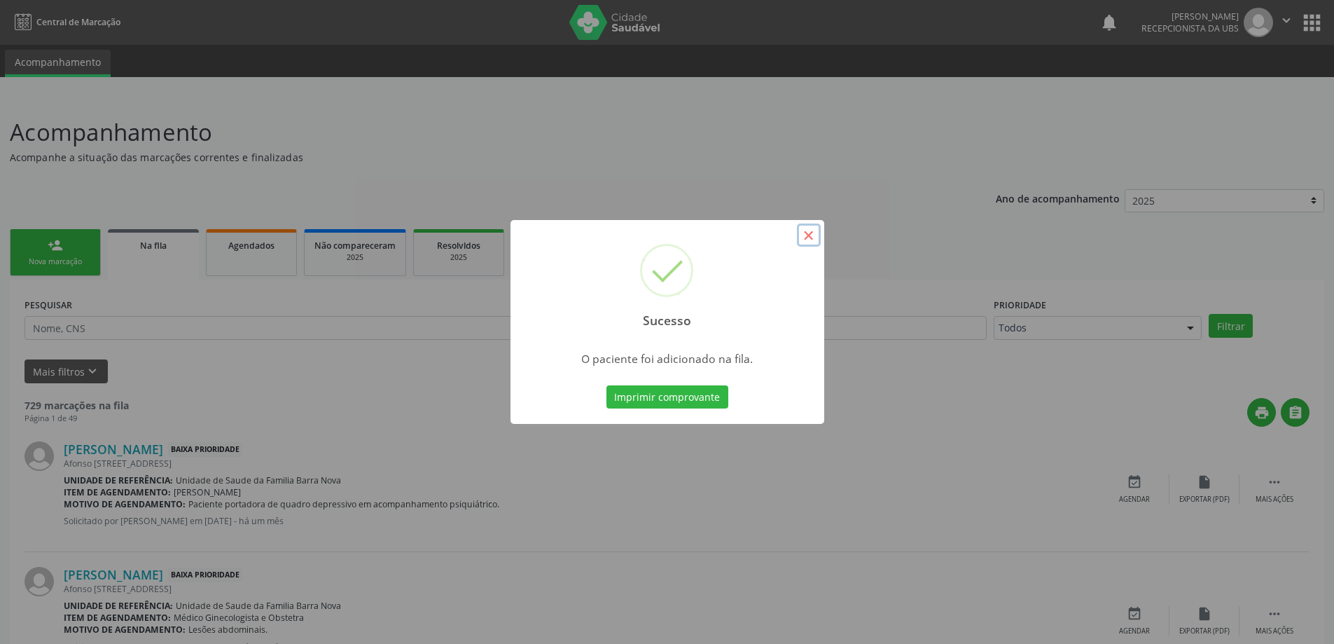
click at [807, 233] on button "×" at bounding box center [809, 235] width 24 height 24
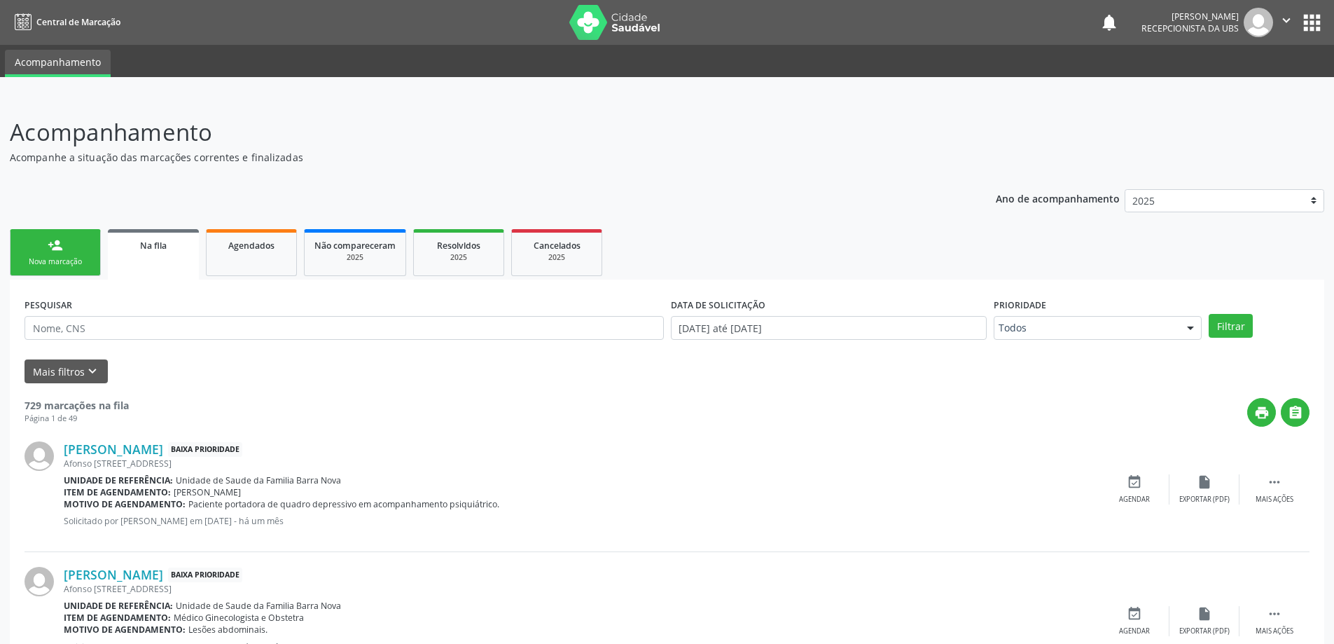
click at [54, 260] on div "Nova marcação" at bounding box center [55, 261] width 70 height 11
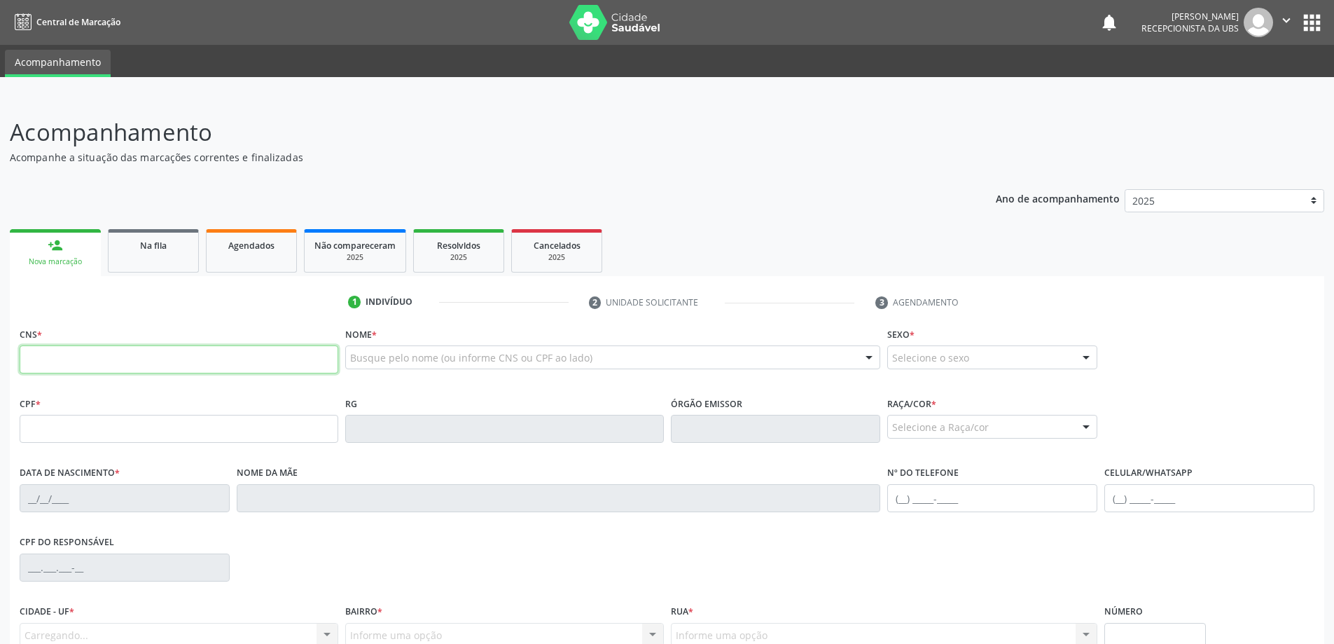
click at [71, 367] on input "text" at bounding box center [179, 359] width 319 height 28
type input "705 2004 8569 7479"
type input "[DATE]"
type input "[PERSON_NAME]"
type input "[PHONE_NUMBER]"
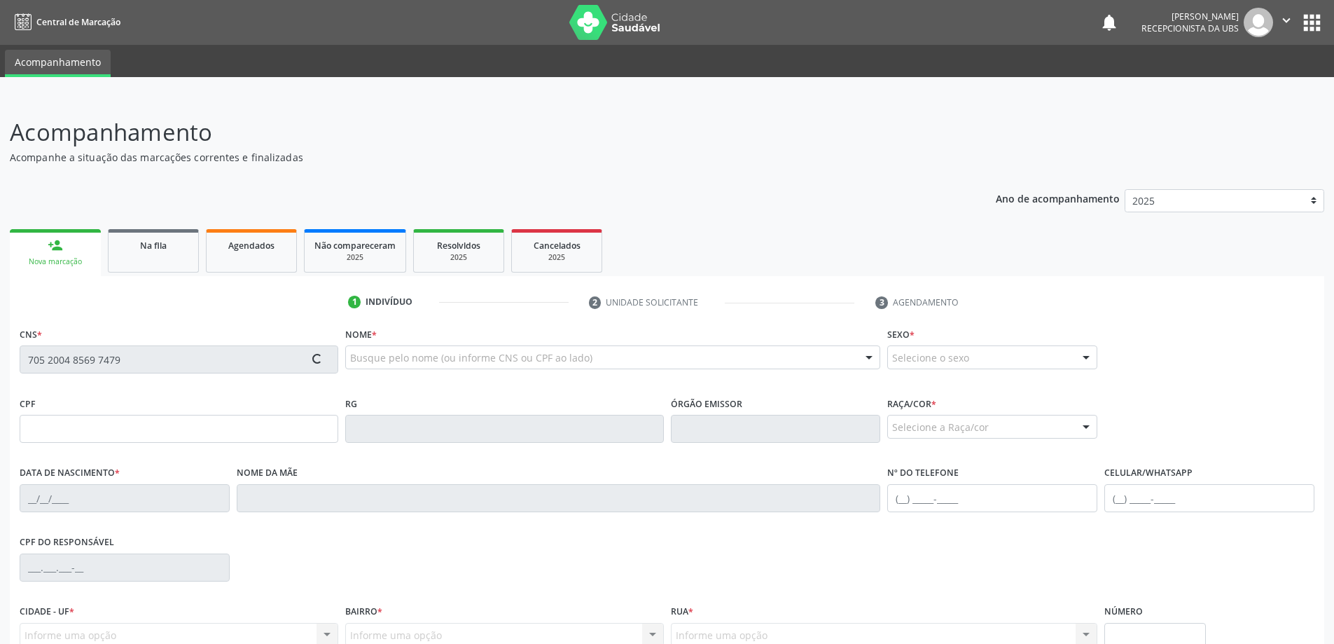
type input "30"
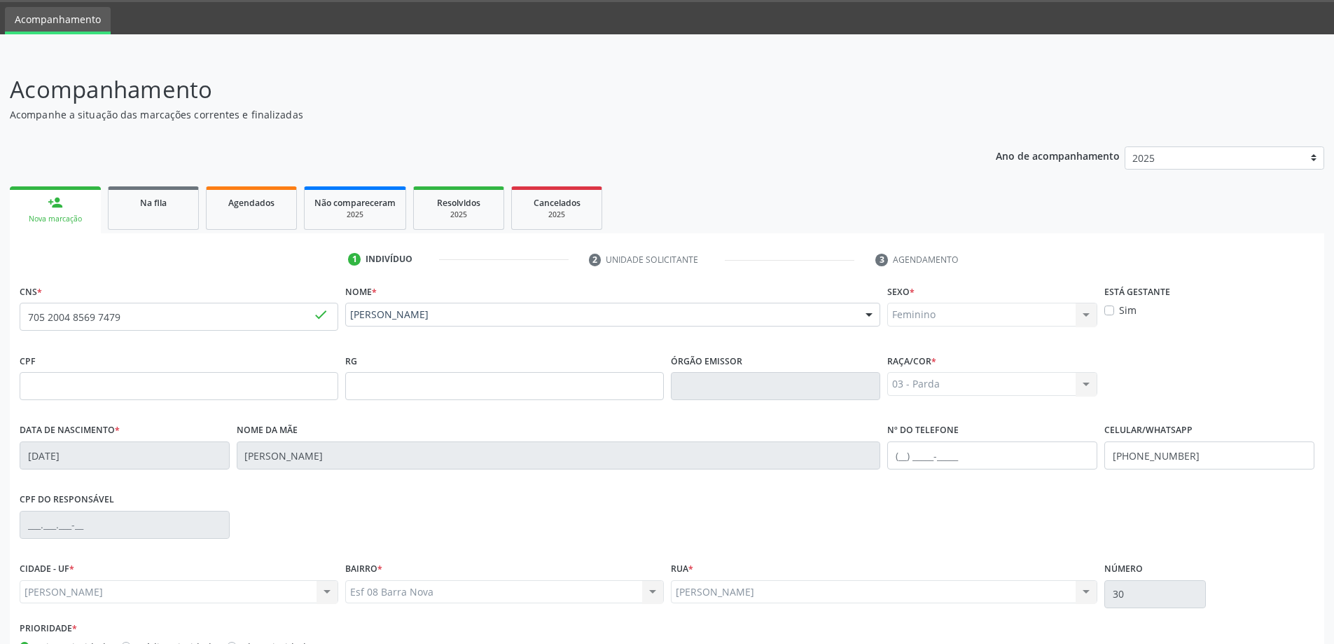
scroll to position [135, 0]
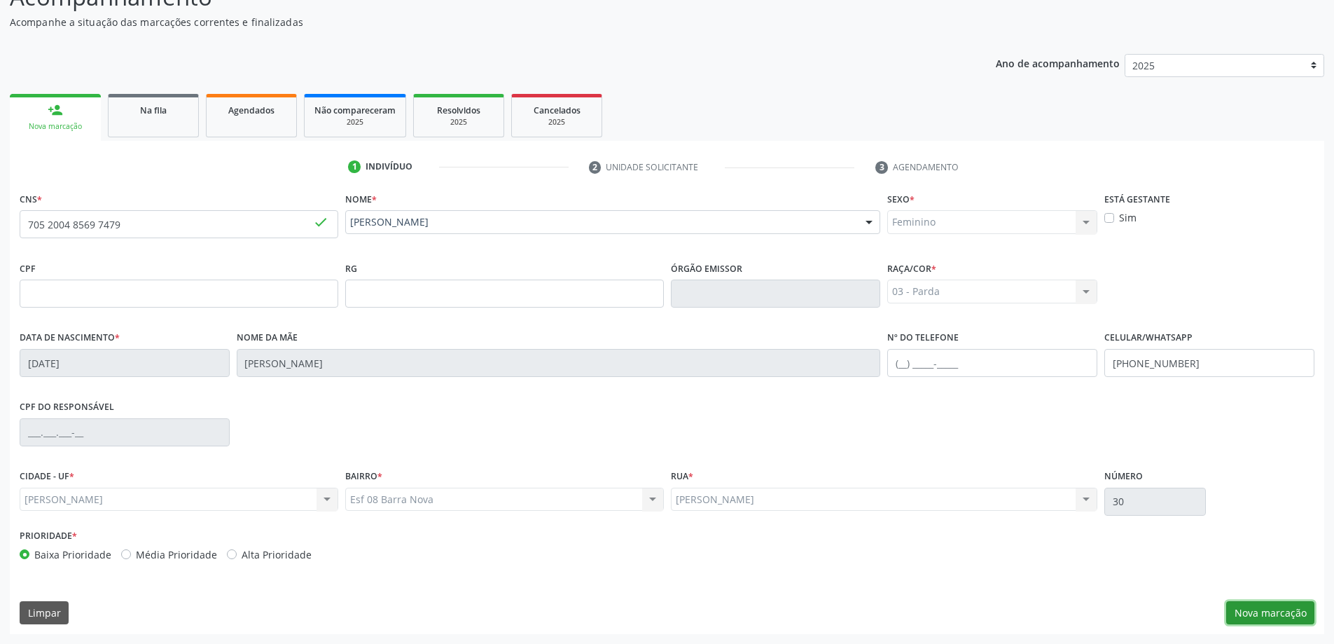
click at [1279, 611] on button "Nova marcação" at bounding box center [1270, 613] width 88 height 24
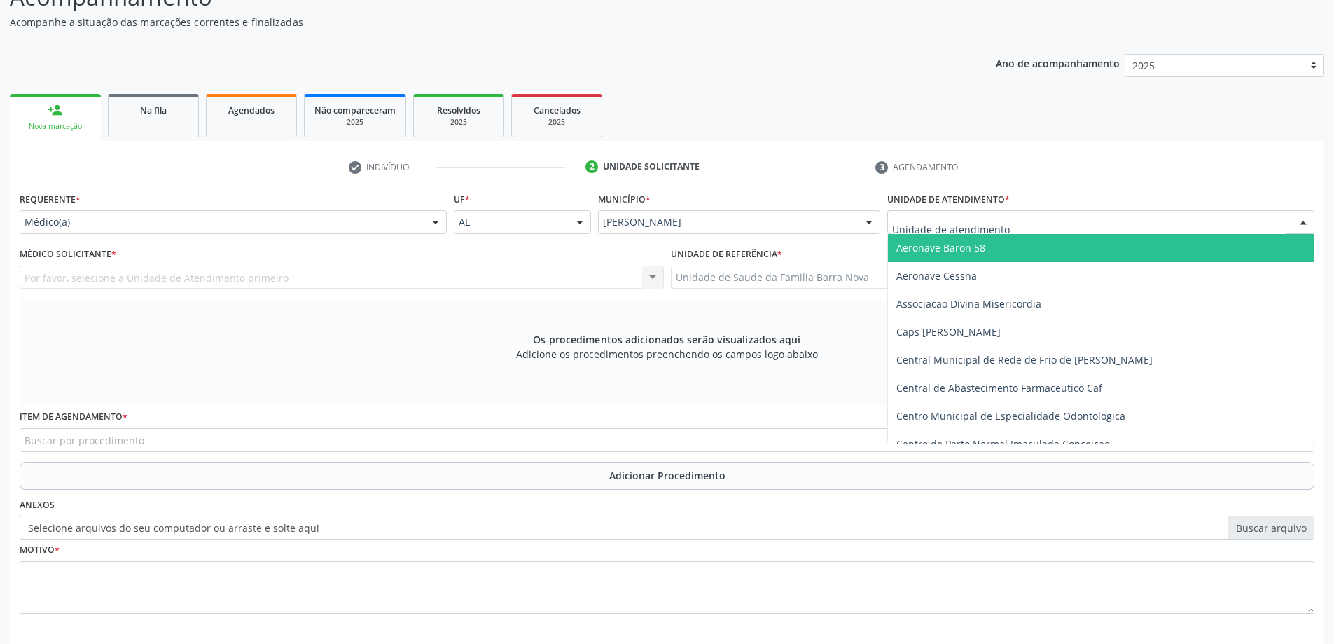
click at [1297, 225] on div at bounding box center [1303, 223] width 21 height 24
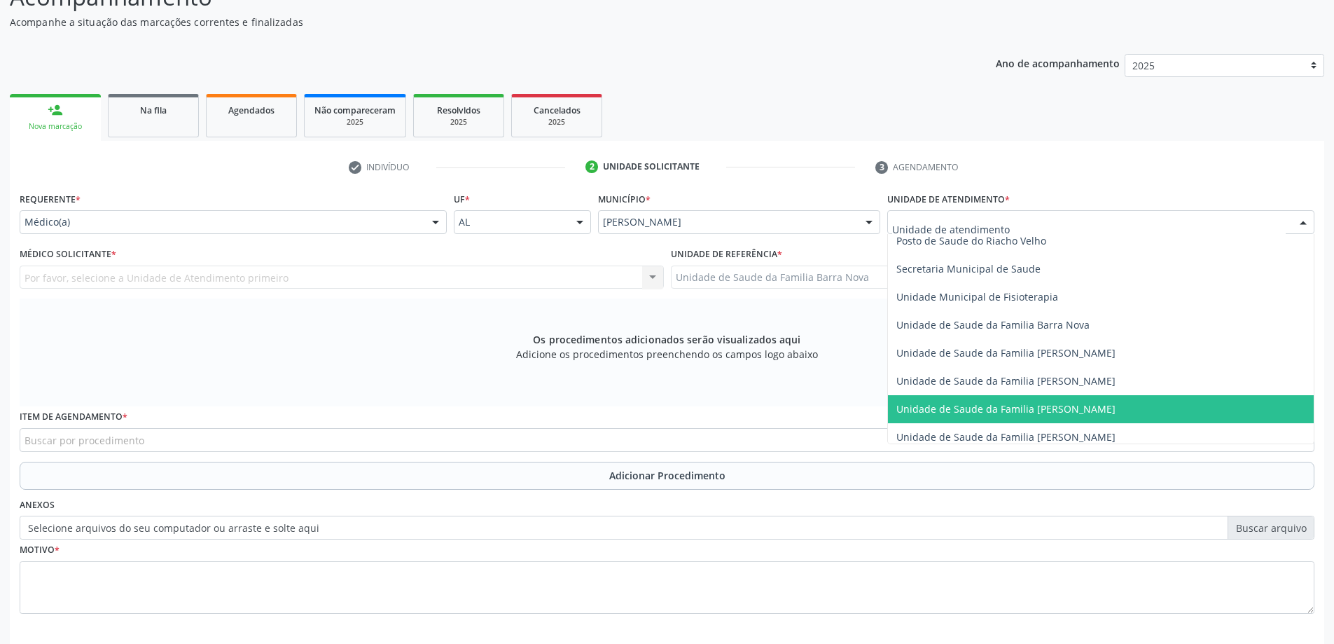
scroll to position [700, 0]
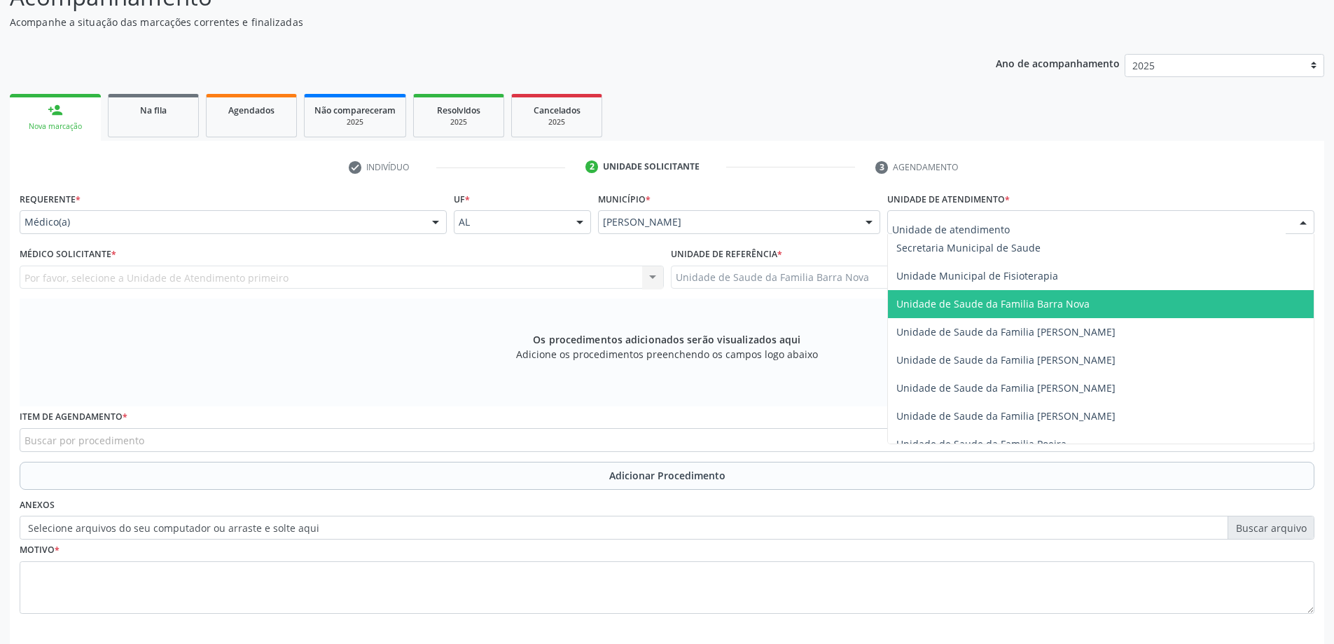
click at [1076, 309] on span "Unidade de Saude da Familia Barra Nova" at bounding box center [992, 303] width 193 height 13
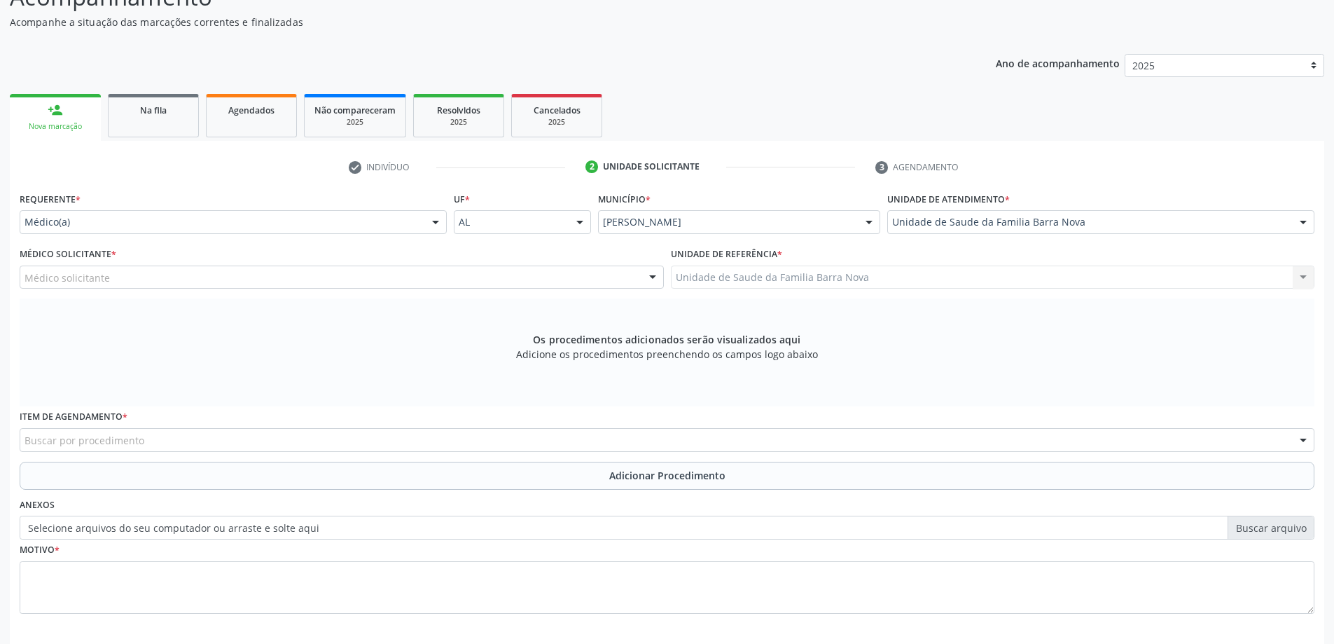
click at [656, 277] on div at bounding box center [652, 278] width 21 height 24
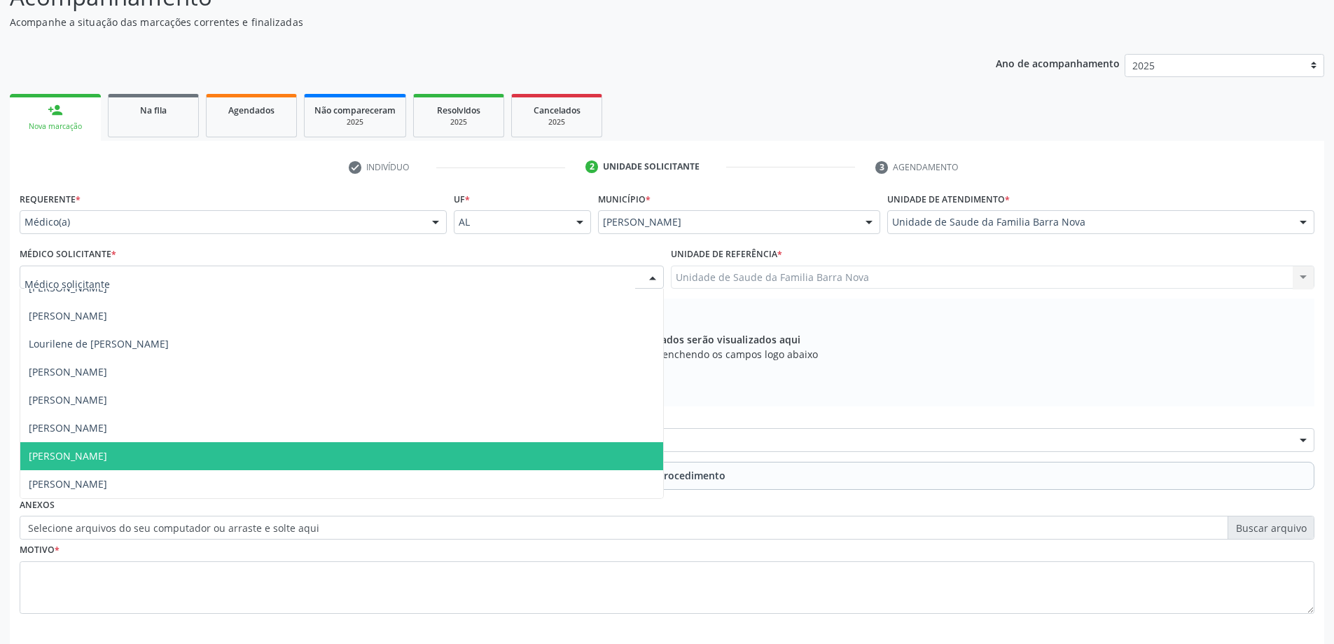
scroll to position [197, 0]
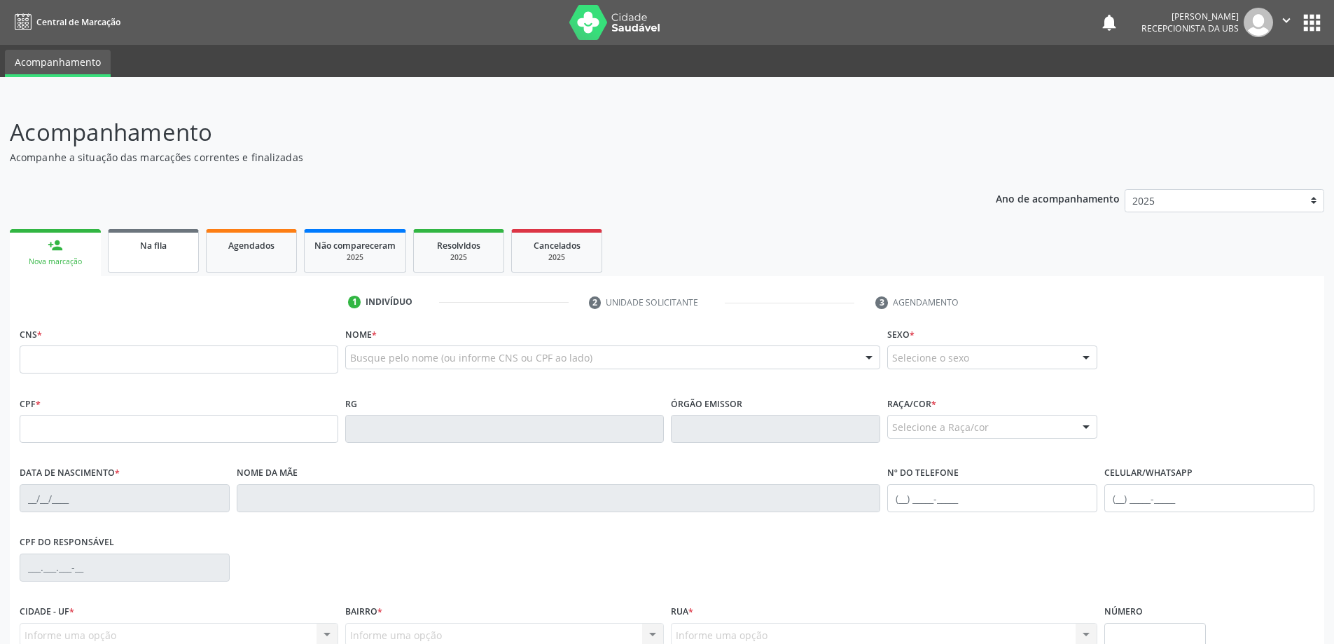
click at [167, 258] on link "Na fila" at bounding box center [153, 250] width 91 height 43
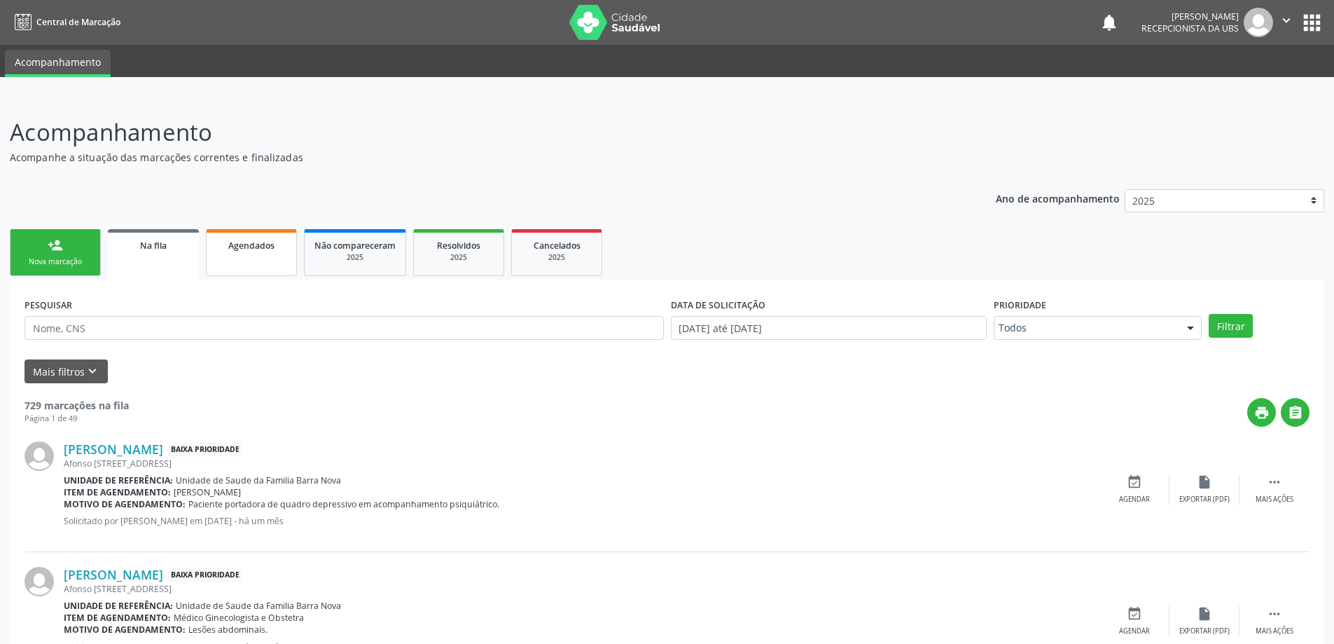
click at [243, 253] on link "Agendados" at bounding box center [251, 252] width 91 height 47
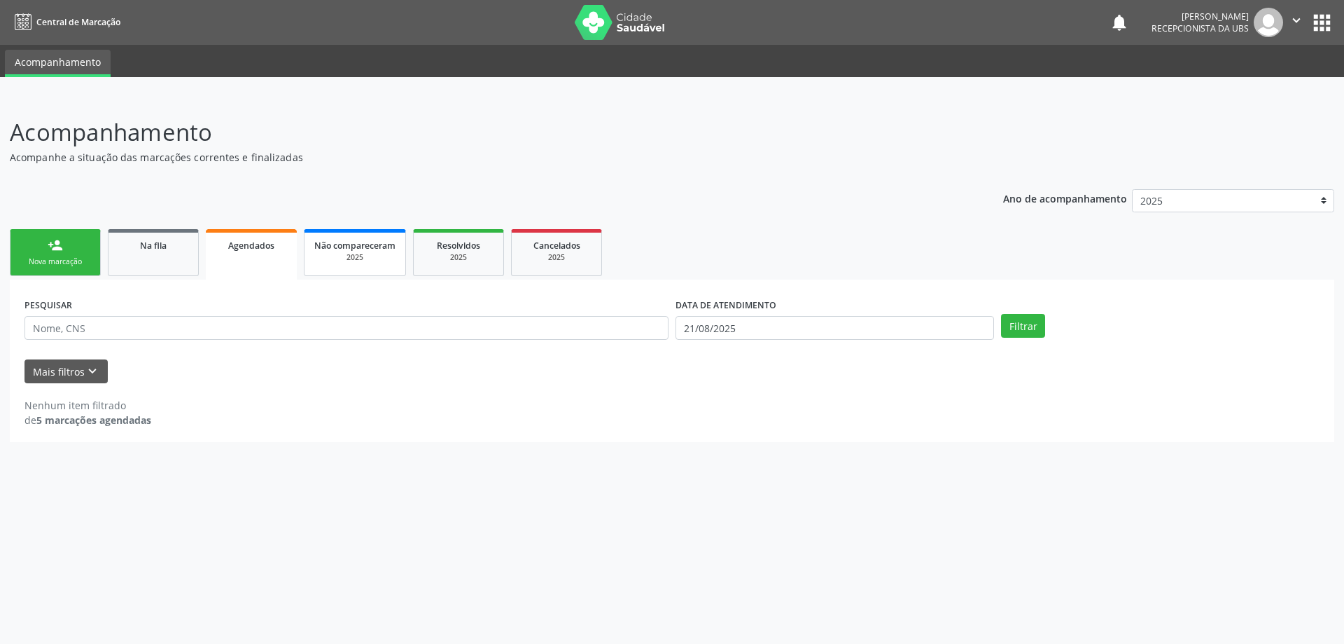
click at [350, 258] on div "2025" at bounding box center [354, 257] width 81 height 11
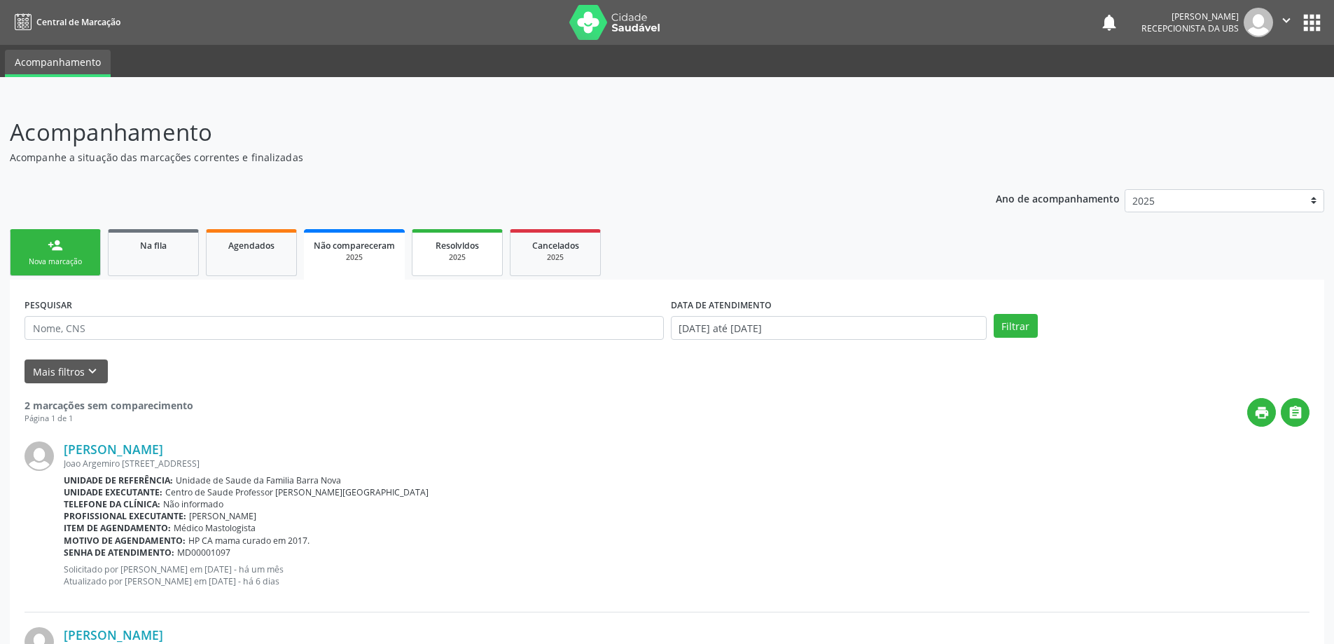
click at [459, 244] on span "Resolvidos" at bounding box center [457, 245] width 43 height 12
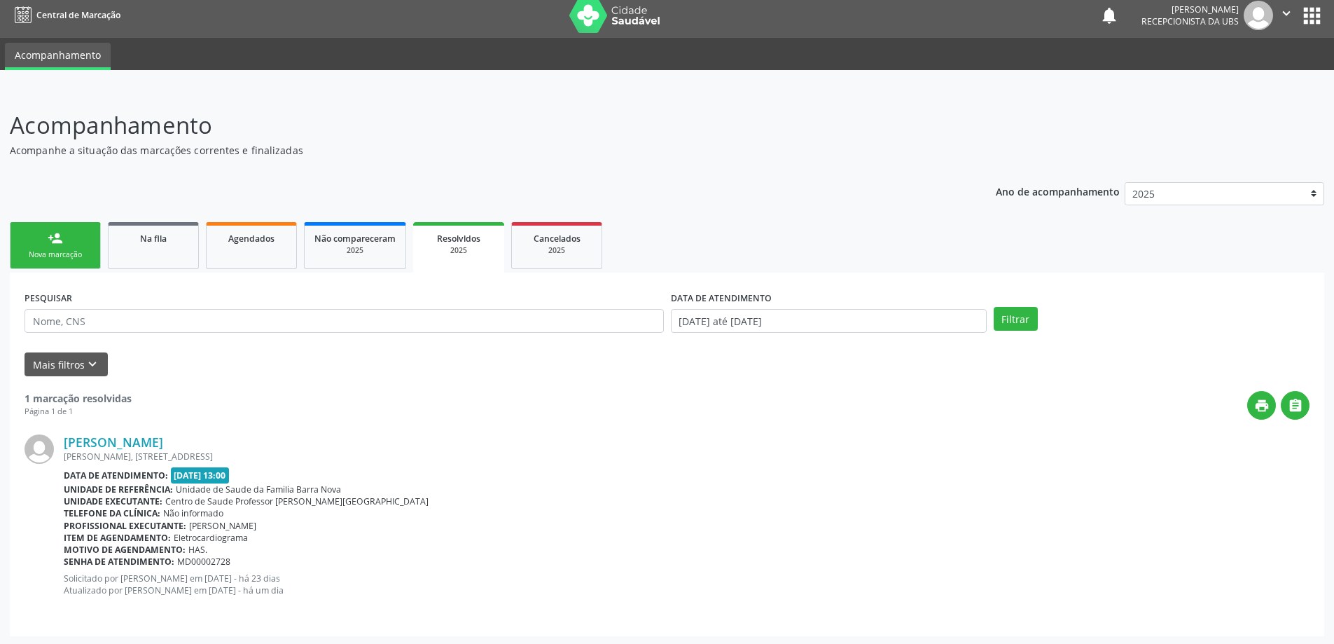
scroll to position [9, 0]
